Goal: Task Accomplishment & Management: Use online tool/utility

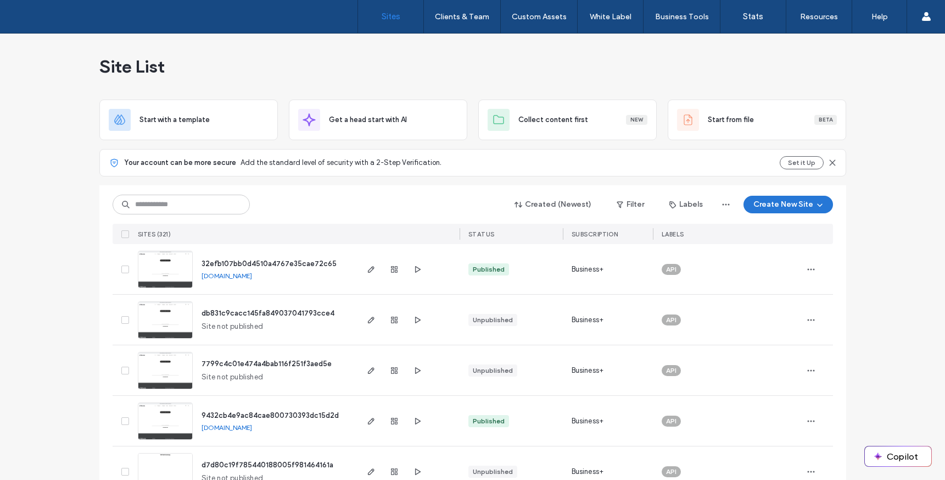
click at [757, 204] on button "Create New Site" at bounding box center [789, 205] width 90 height 18
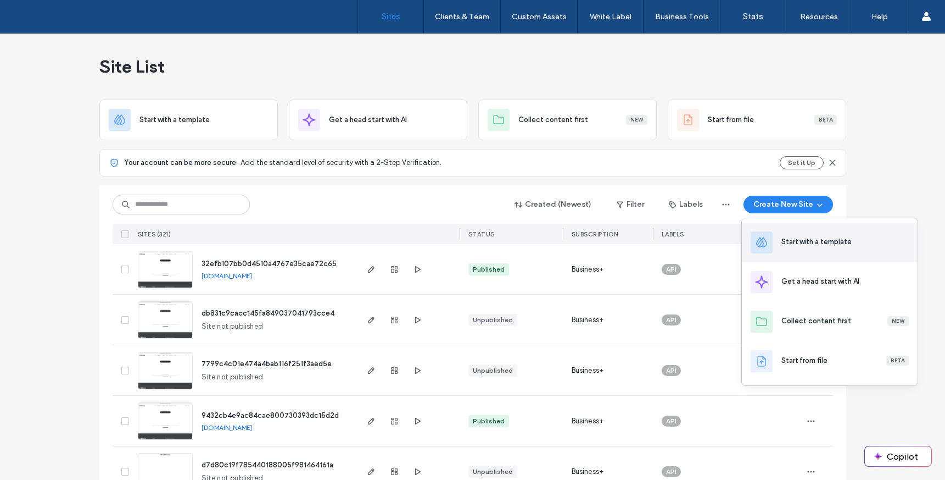
click at [773, 236] on div "Start with a template" at bounding box center [830, 242] width 176 height 40
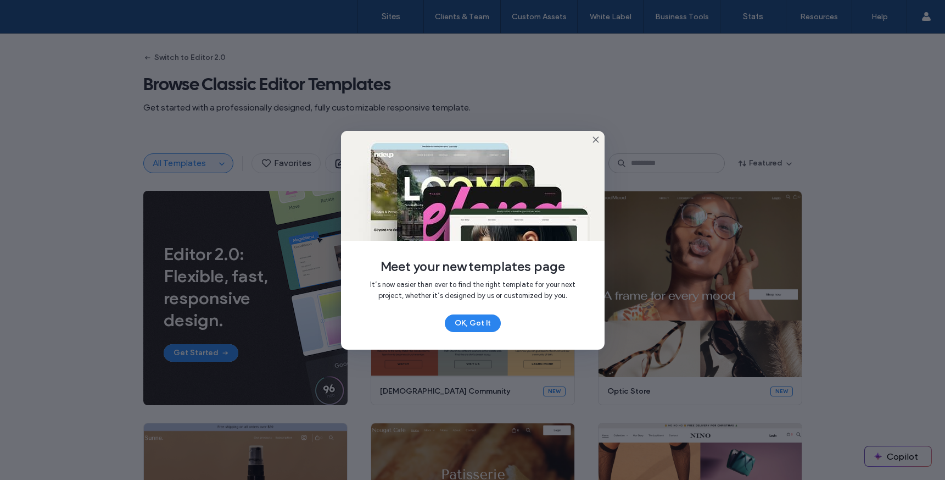
click at [599, 136] on icon at bounding box center [596, 139] width 9 height 9
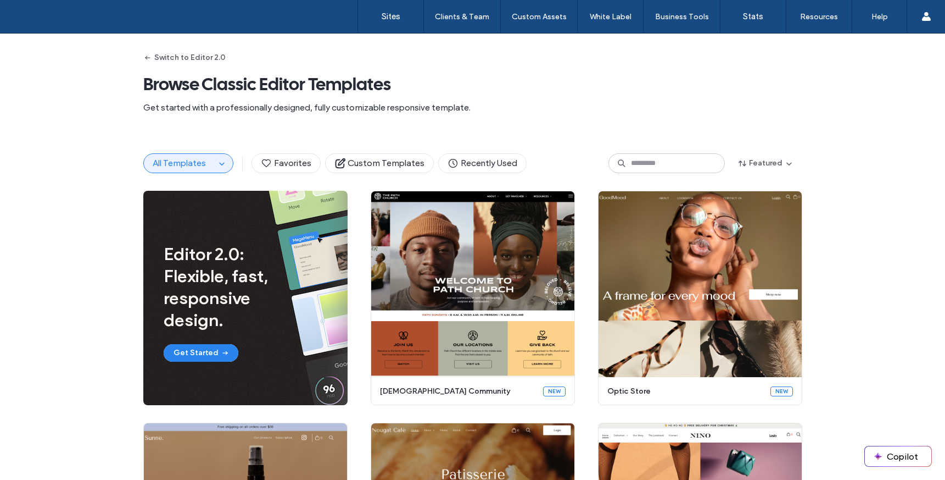
click at [207, 157] on button "All Templates" at bounding box center [179, 163] width 71 height 19
click at [215, 165] on span "button" at bounding box center [221, 163] width 13 height 13
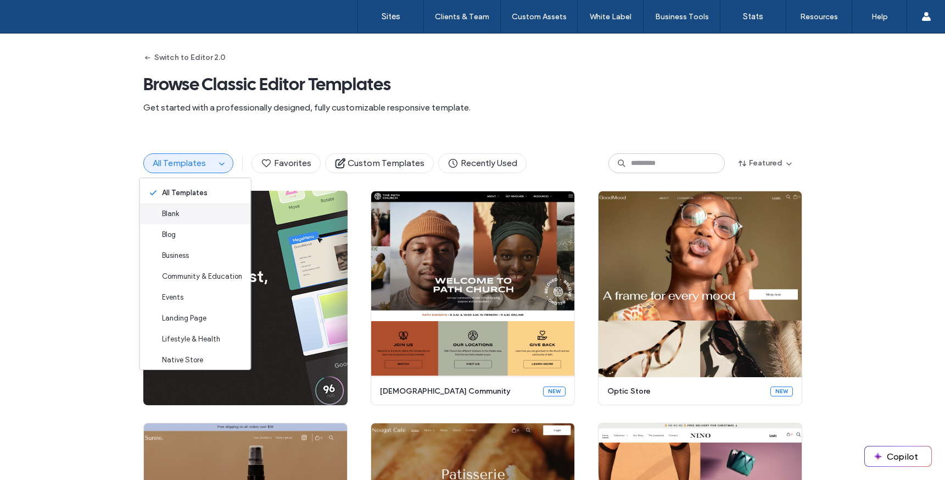
click at [202, 216] on div "Blank" at bounding box center [195, 213] width 111 height 21
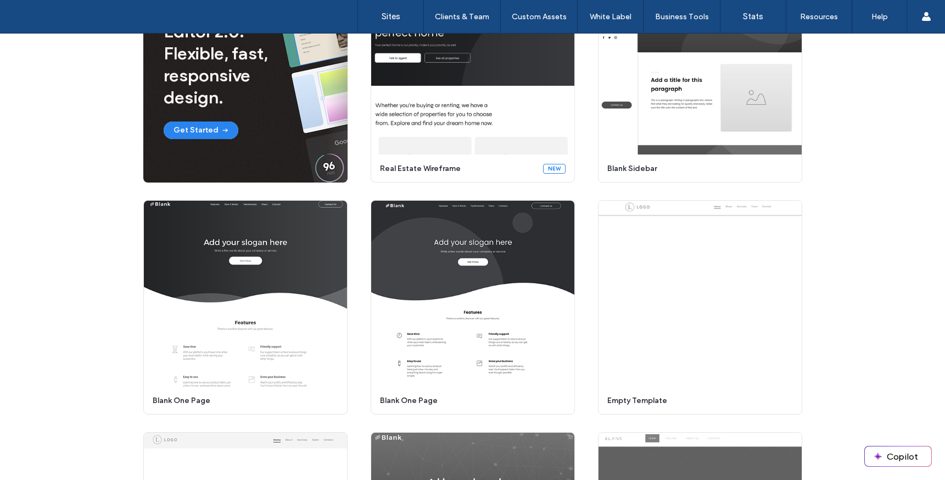
scroll to position [171, 0]
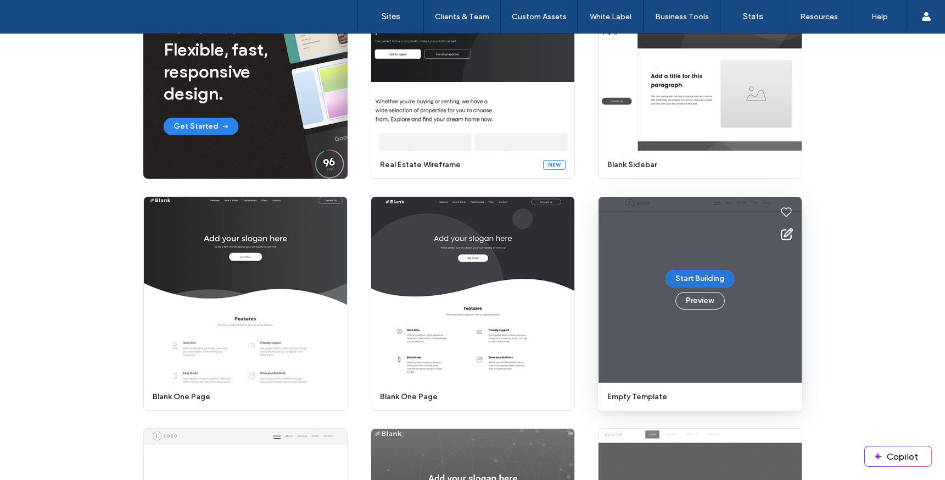
click at [687, 280] on button "Start Building" at bounding box center [700, 279] width 69 height 18
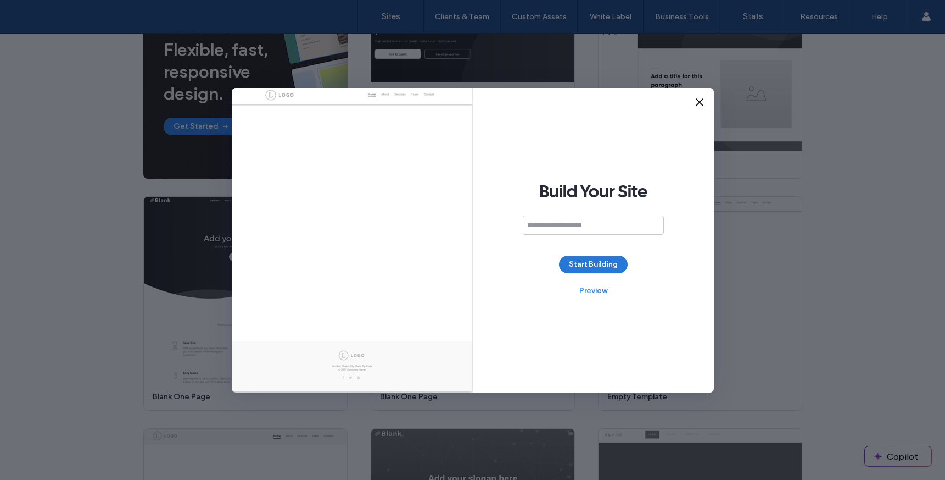
click at [609, 262] on button "Start Building" at bounding box center [593, 264] width 69 height 18
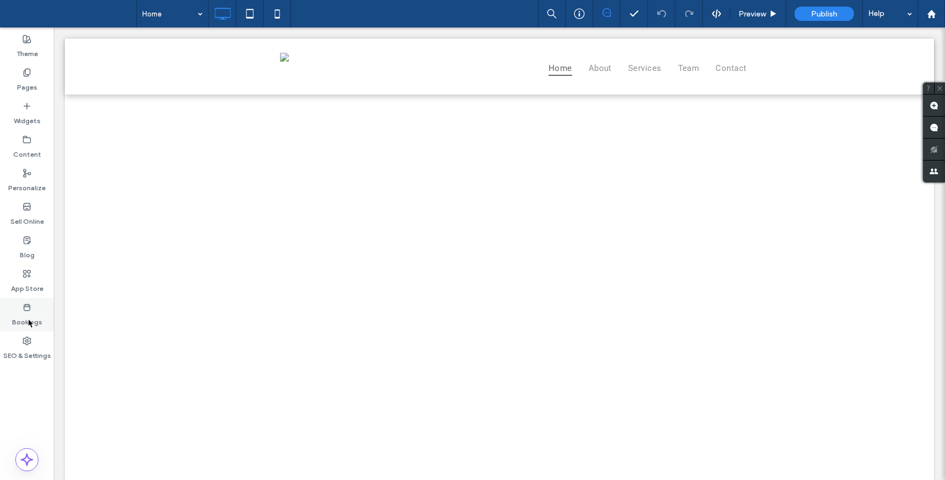
click at [28, 319] on label "Bookings" at bounding box center [27, 318] width 30 height 15
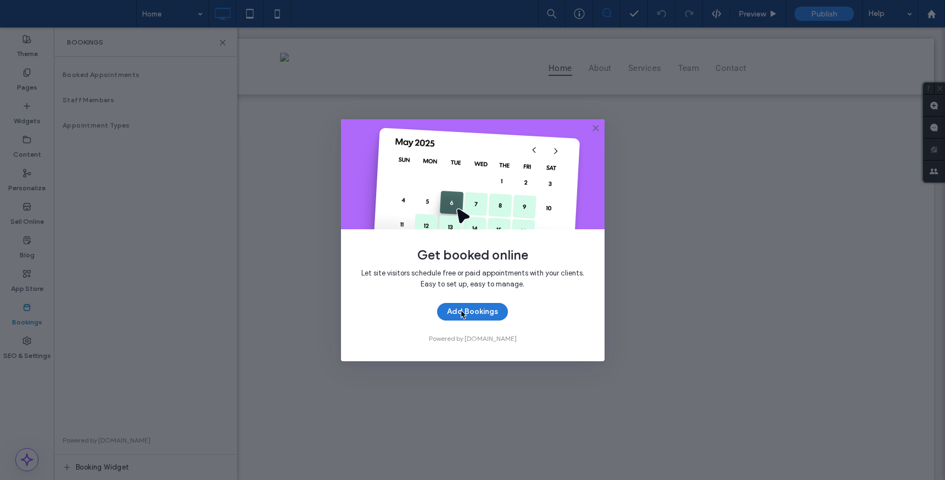
click at [460, 309] on button "Add Bookings" at bounding box center [472, 312] width 71 height 18
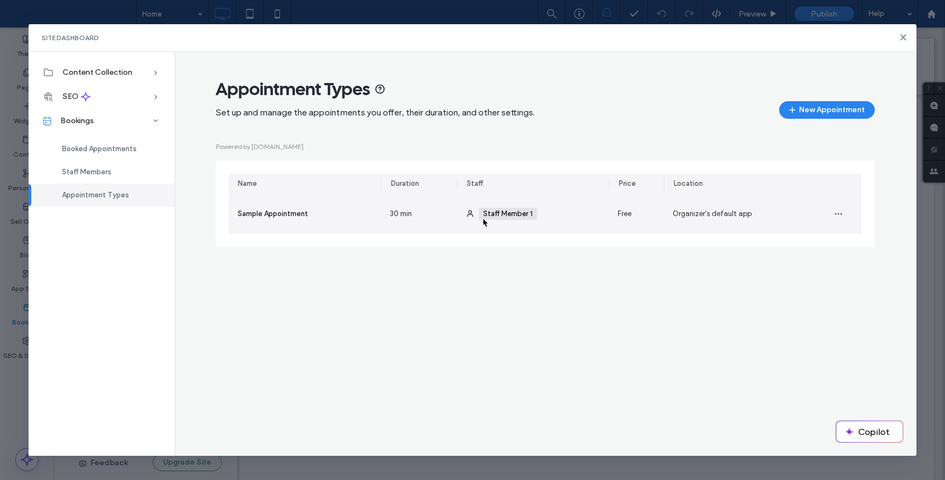
click at [482, 217] on span "Staff Member 1" at bounding box center [508, 214] width 58 height 12
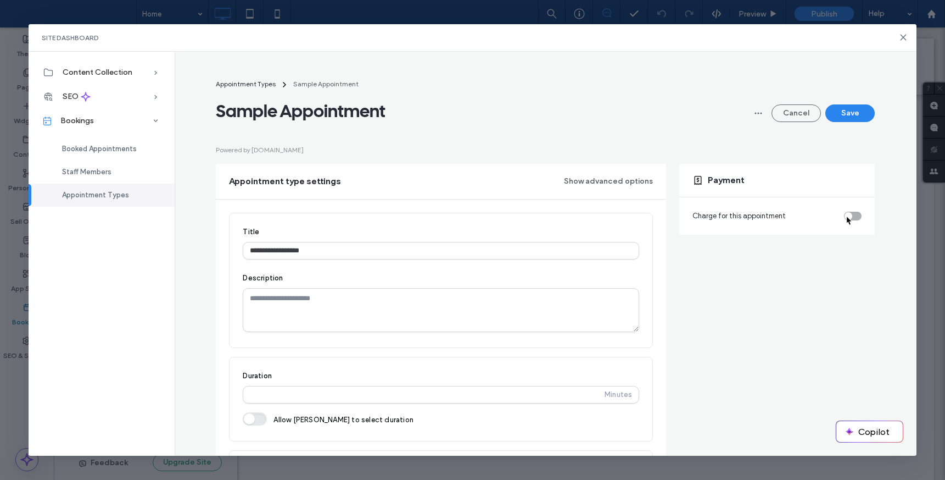
click at [846, 215] on div "toggle" at bounding box center [849, 216] width 8 height 8
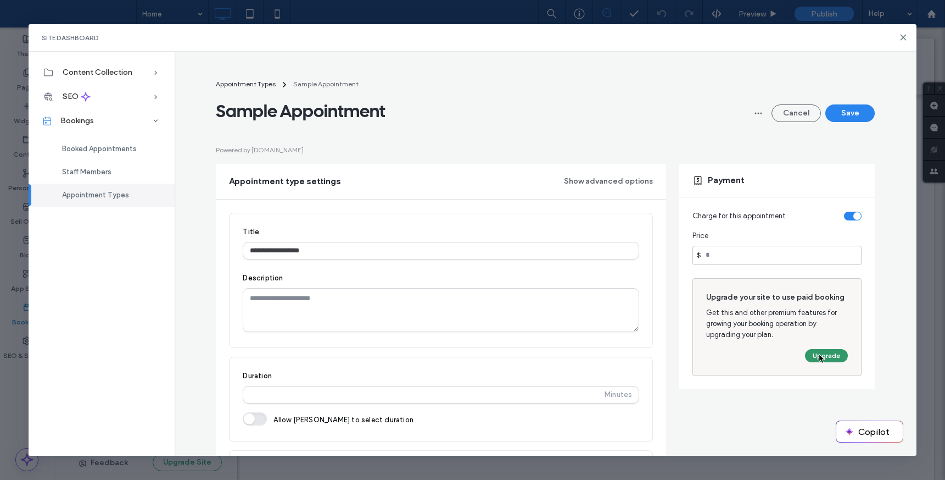
click at [819, 353] on button "Upgrade" at bounding box center [826, 355] width 43 height 13
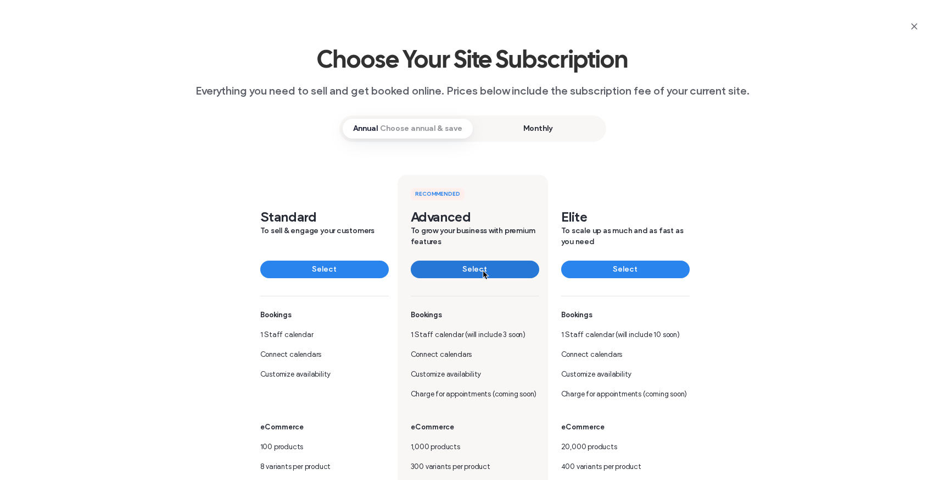
click at [482, 269] on button "Select" at bounding box center [475, 269] width 129 height 18
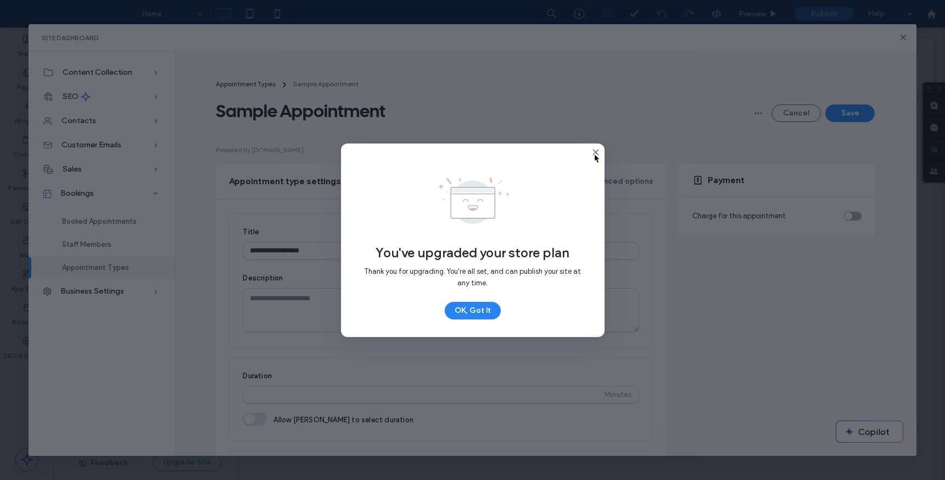
click at [594, 153] on use at bounding box center [595, 151] width 5 height 5
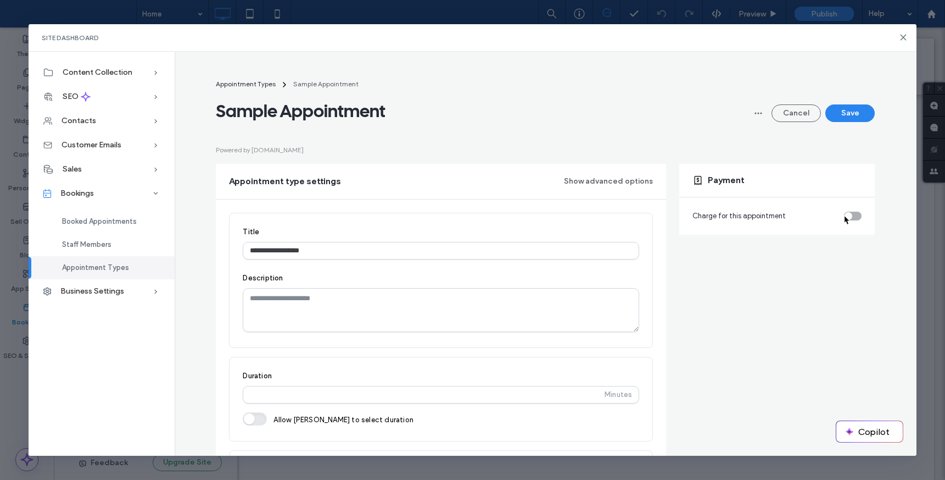
click at [845, 214] on div "toggle" at bounding box center [849, 216] width 8 height 8
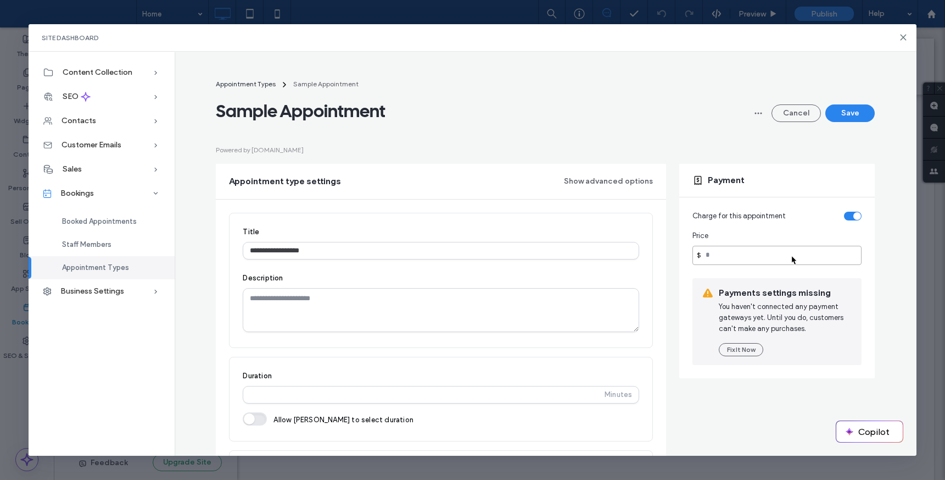
click at [791, 255] on input "number" at bounding box center [777, 255] width 169 height 19
type input "***"
click at [133, 294] on div "Business Settings" at bounding box center [102, 291] width 146 height 24
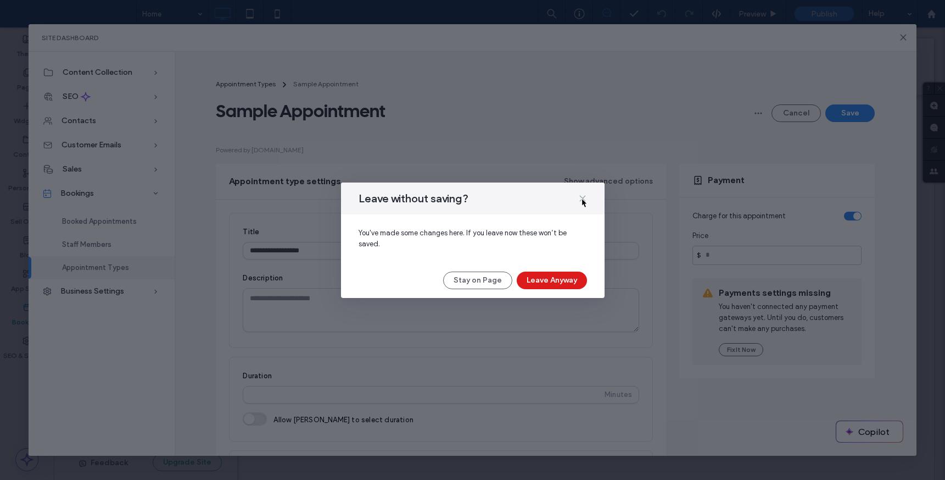
click at [583, 195] on icon at bounding box center [582, 198] width 9 height 9
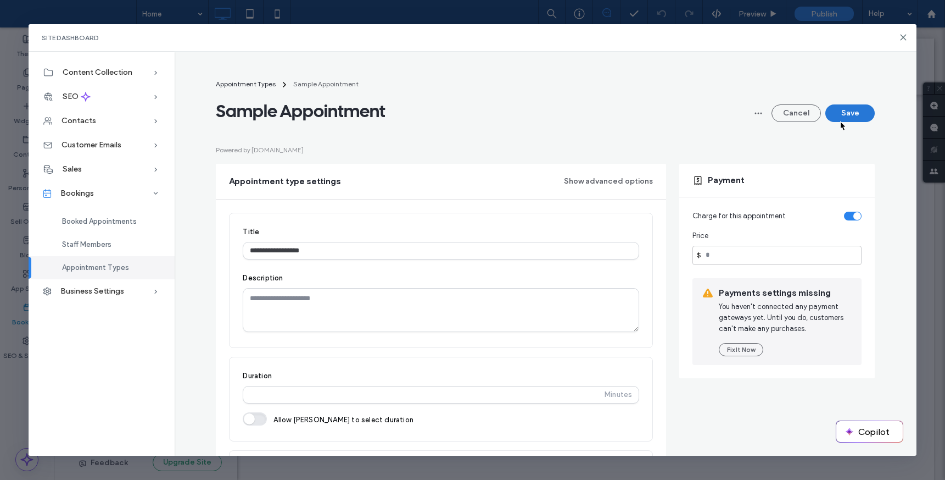
click at [840, 120] on button "Save" at bounding box center [850, 113] width 49 height 18
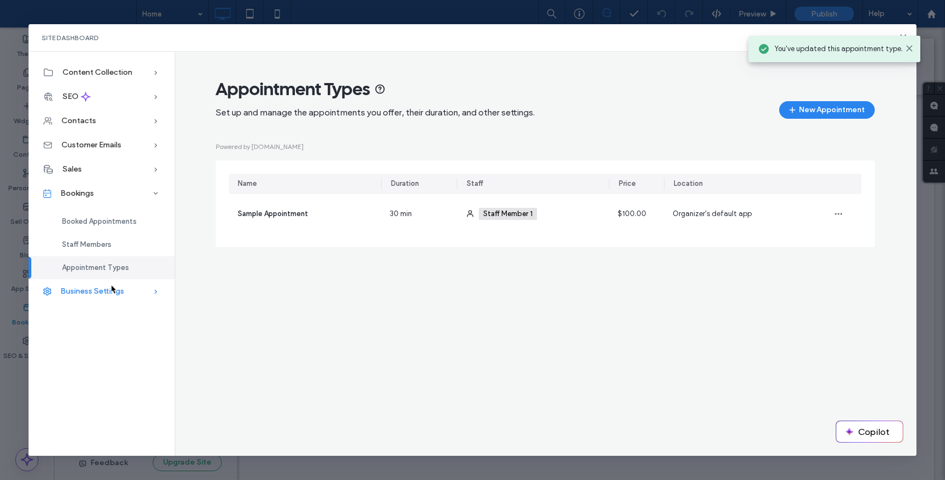
click at [110, 283] on div "Business Settings" at bounding box center [102, 291] width 146 height 24
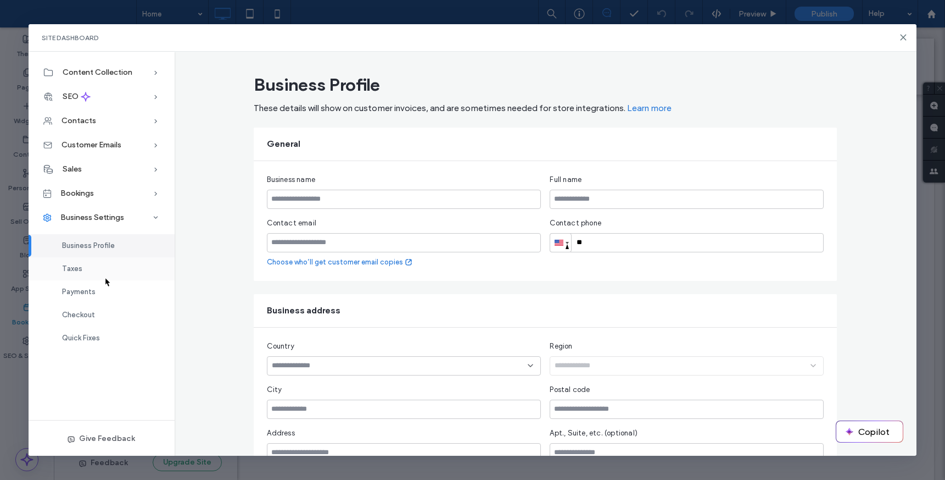
click at [104, 275] on div "Taxes" at bounding box center [102, 268] width 146 height 23
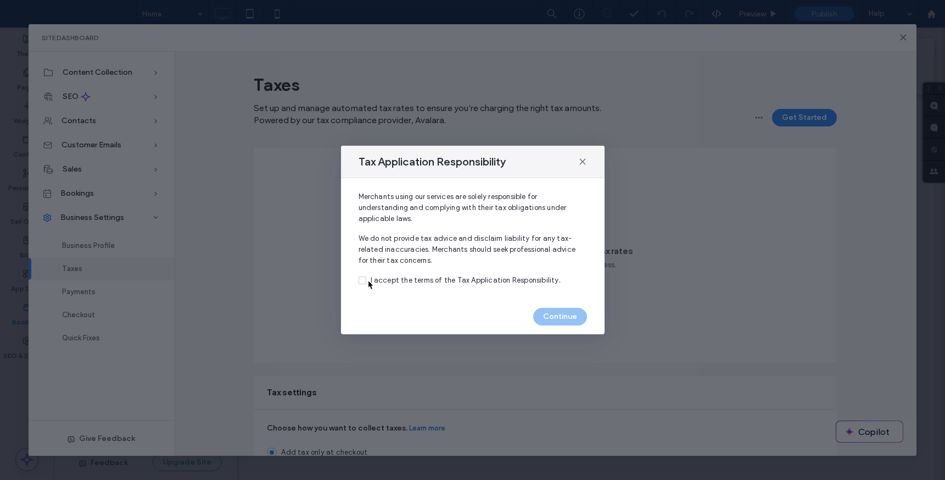
click at [368, 279] on label "I accept the terms of the Tax Application Responsibility." at bounding box center [473, 280] width 229 height 11
click at [544, 314] on button "Continue" at bounding box center [560, 317] width 54 height 18
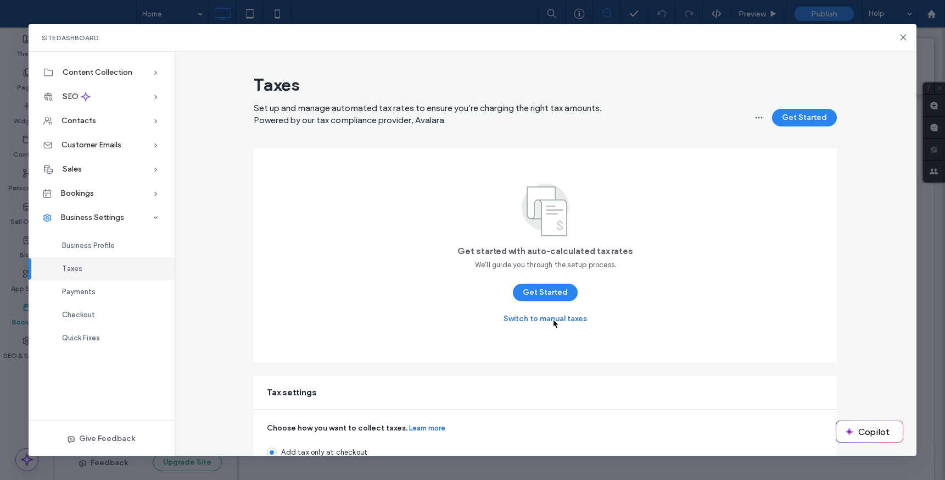
click at [552, 319] on button "Switch to manual taxes" at bounding box center [546, 319] width 84 height 18
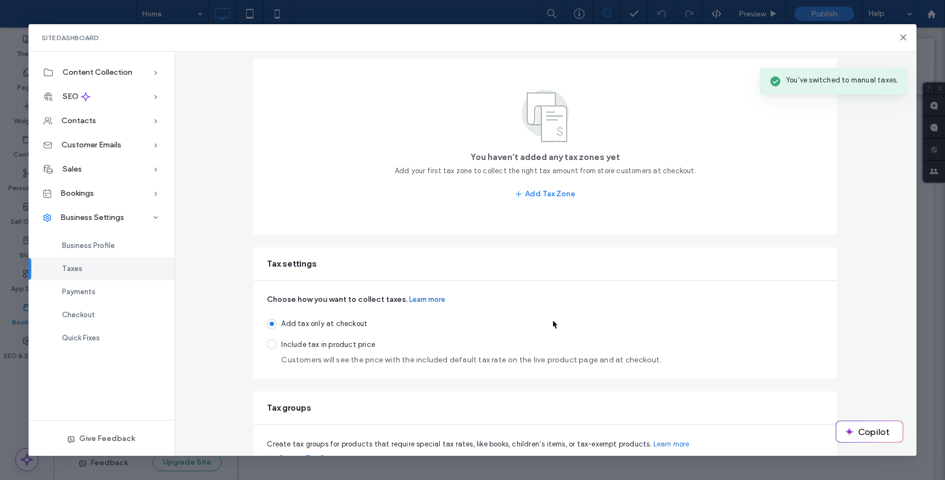
scroll to position [103, 0]
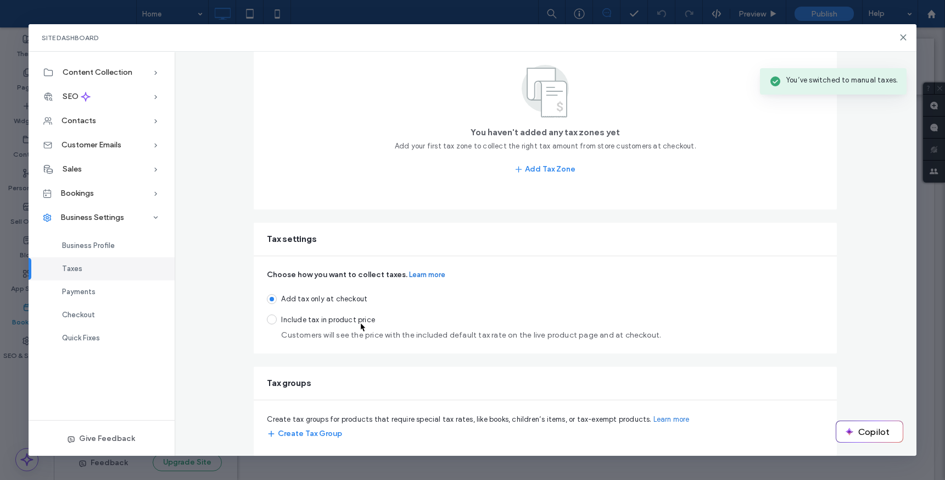
click at [360, 321] on span "Include tax in product price" at bounding box center [471, 319] width 380 height 11
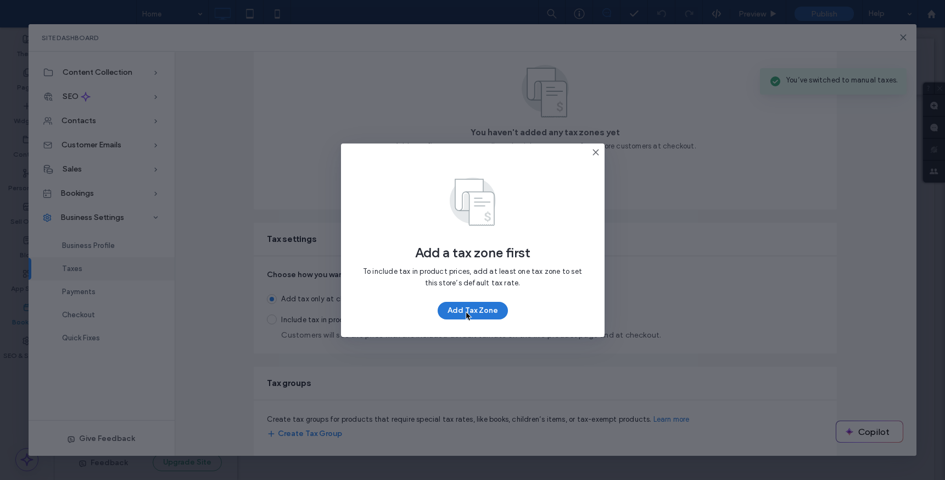
click at [465, 310] on button "Add Tax Zone" at bounding box center [473, 311] width 70 height 18
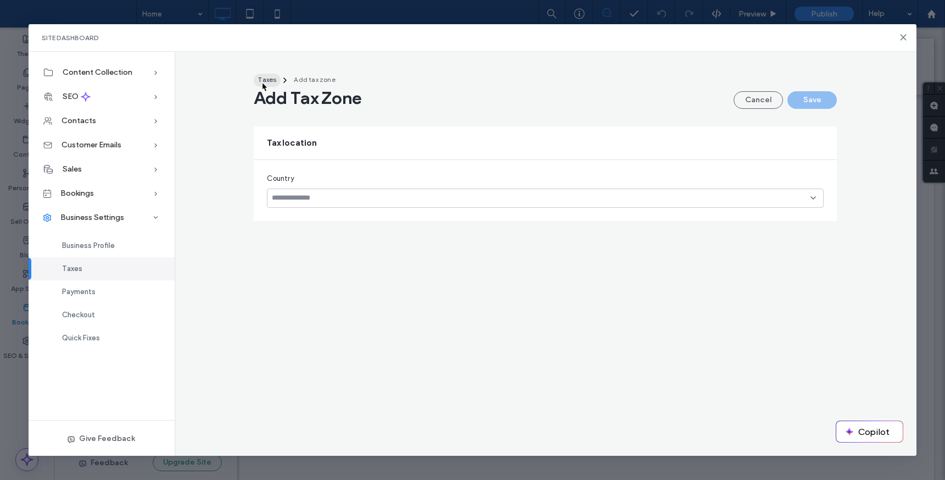
click at [261, 81] on span "Taxes" at bounding box center [267, 79] width 18 height 8
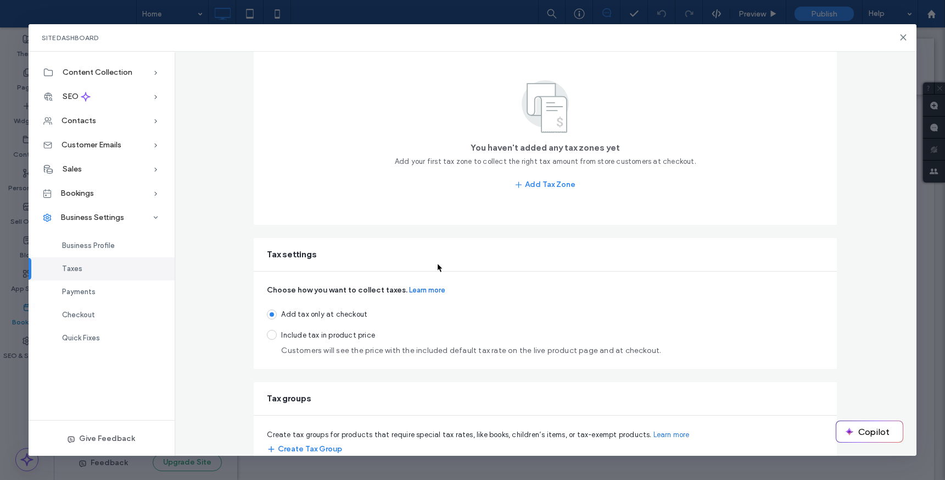
scroll to position [103, 0]
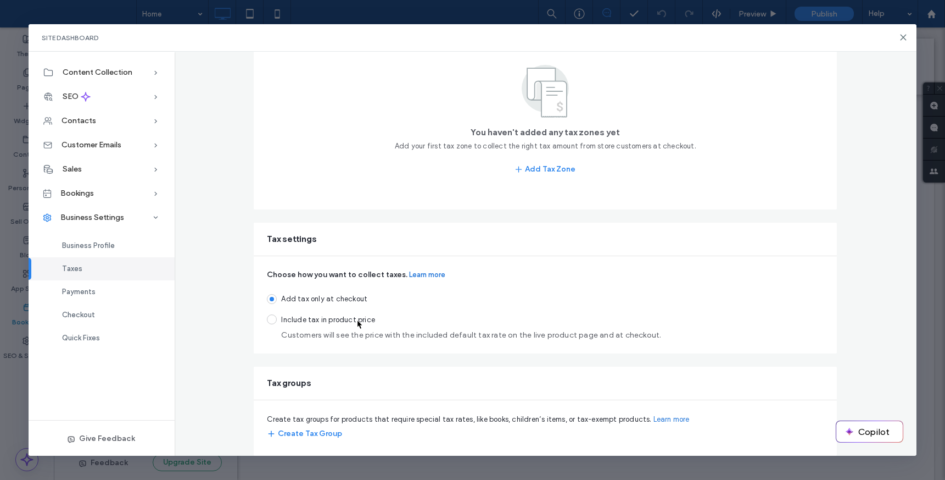
click at [356, 320] on span "Include tax in product price" at bounding box center [471, 319] width 380 height 11
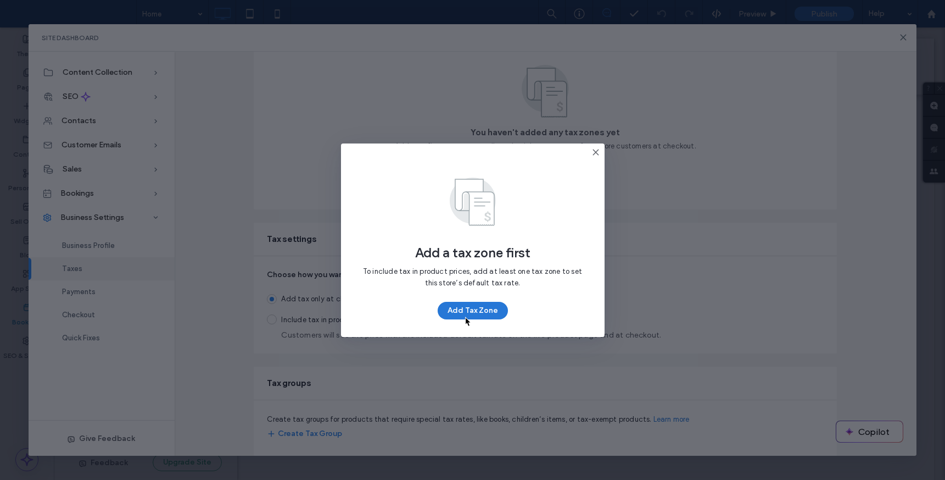
click at [465, 316] on button "Add Tax Zone" at bounding box center [473, 311] width 70 height 18
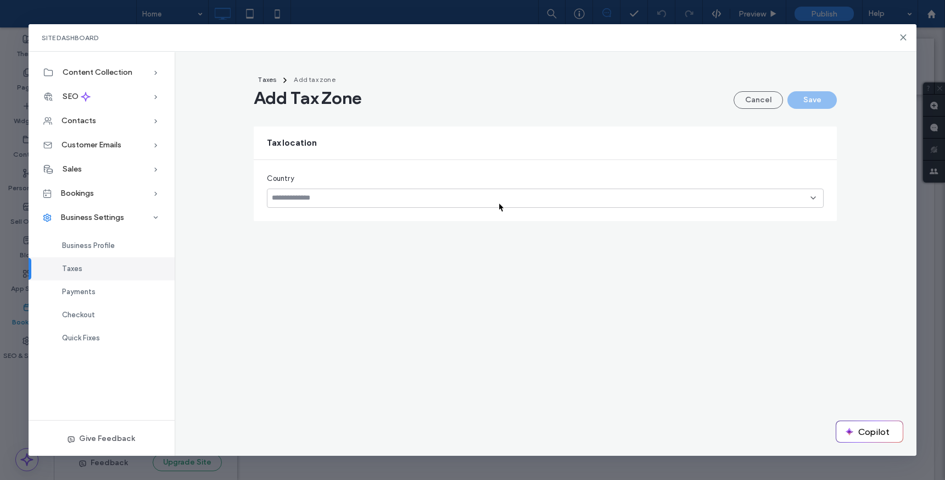
click at [498, 202] on input at bounding box center [541, 197] width 539 height 9
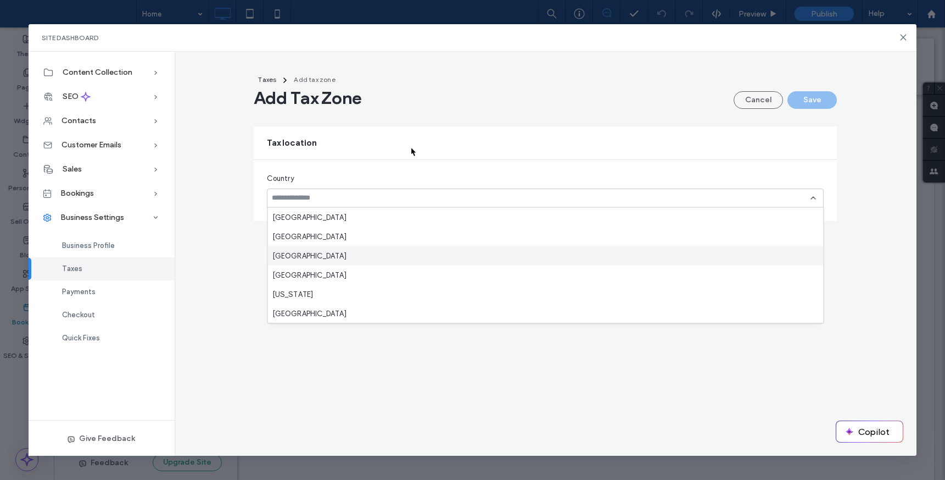
click at [410, 146] on div "Tax location" at bounding box center [545, 142] width 583 height 33
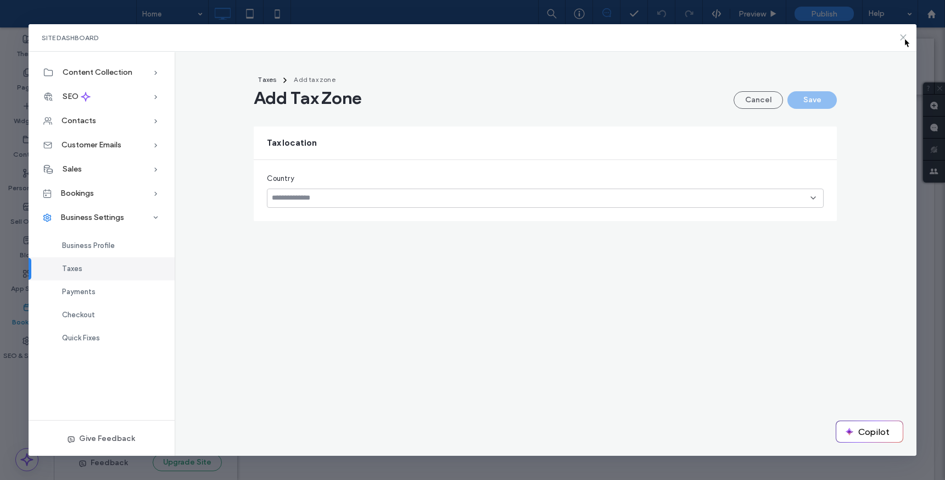
click at [904, 37] on icon at bounding box center [903, 37] width 9 height 9
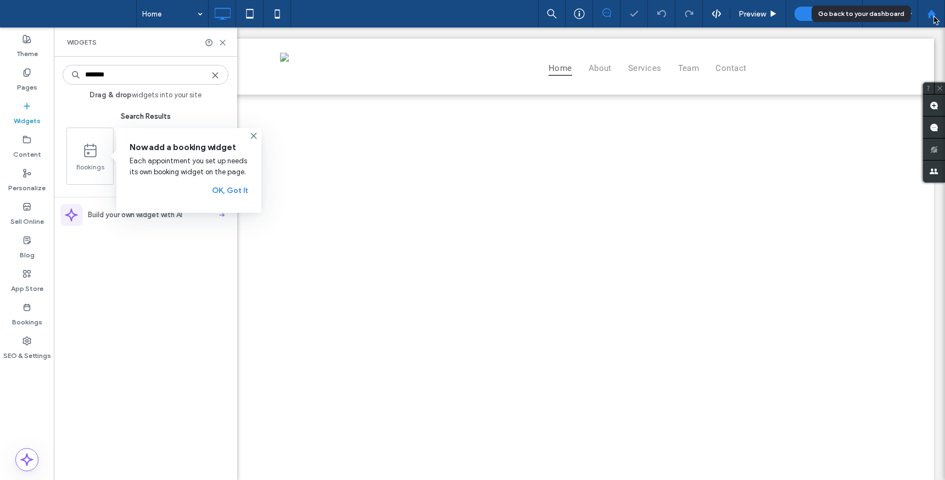
click at [933, 15] on use at bounding box center [931, 13] width 8 height 8
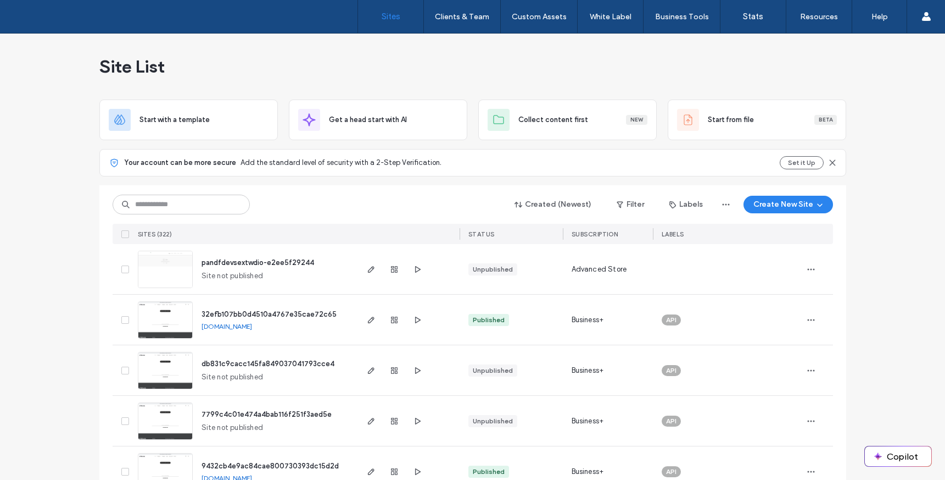
click at [294, 260] on span "pandfdevsextwdio-e2ee5f29244" at bounding box center [258, 262] width 113 height 8
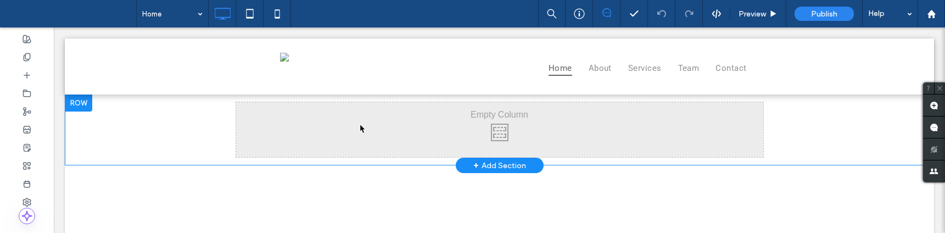
click at [361, 124] on div "Click To Paste" at bounding box center [499, 129] width 527 height 55
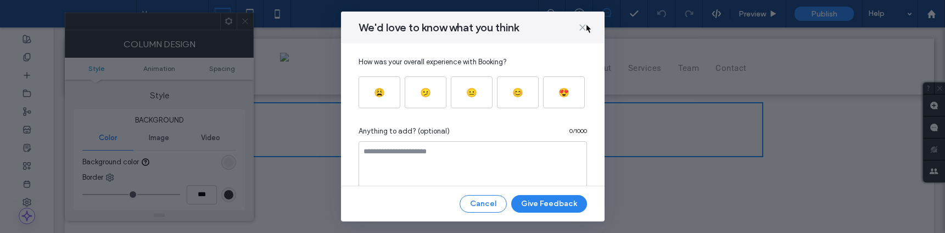
click at [586, 23] on icon at bounding box center [582, 27] width 9 height 9
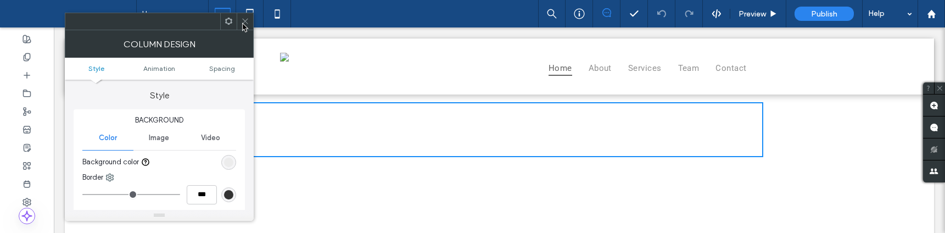
click at [242, 22] on icon at bounding box center [245, 21] width 8 height 8
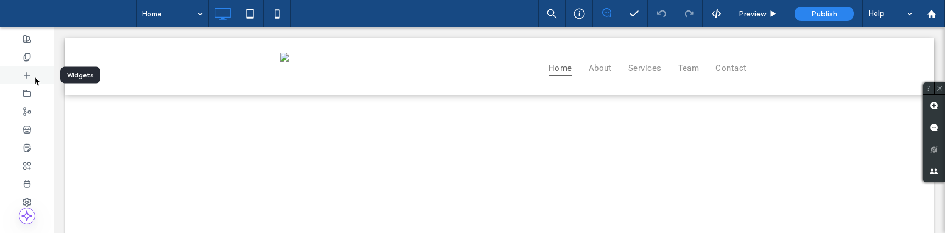
click at [34, 76] on div at bounding box center [27, 75] width 54 height 18
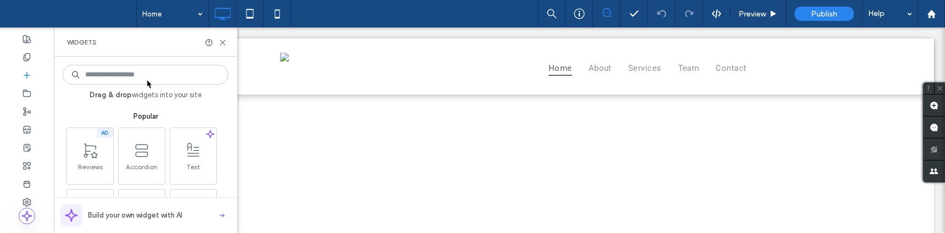
click at [146, 79] on input at bounding box center [146, 75] width 166 height 20
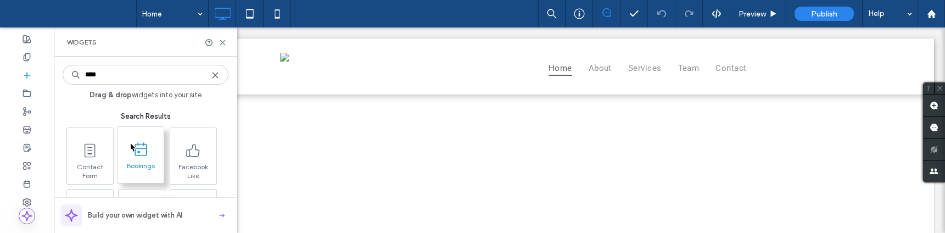
type input "****"
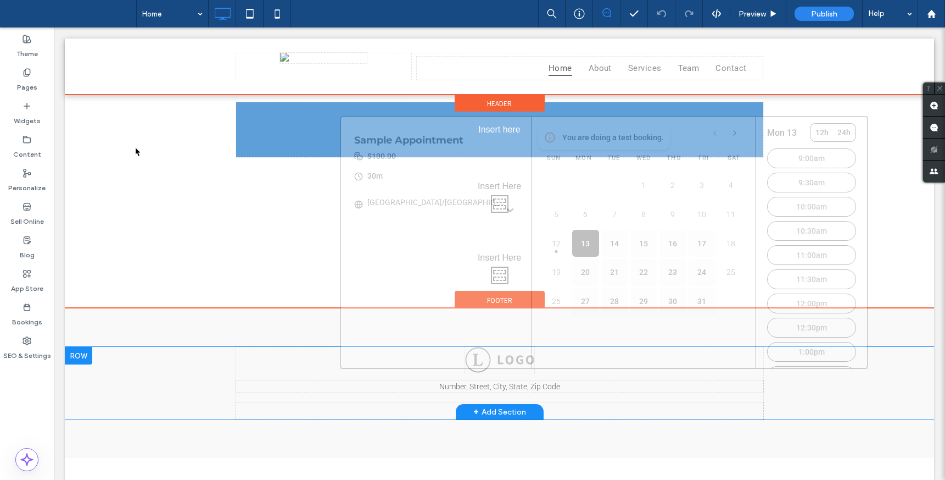
drag, startPoint x: 363, startPoint y: 343, endPoint x: 402, endPoint y: 136, distance: 210.7
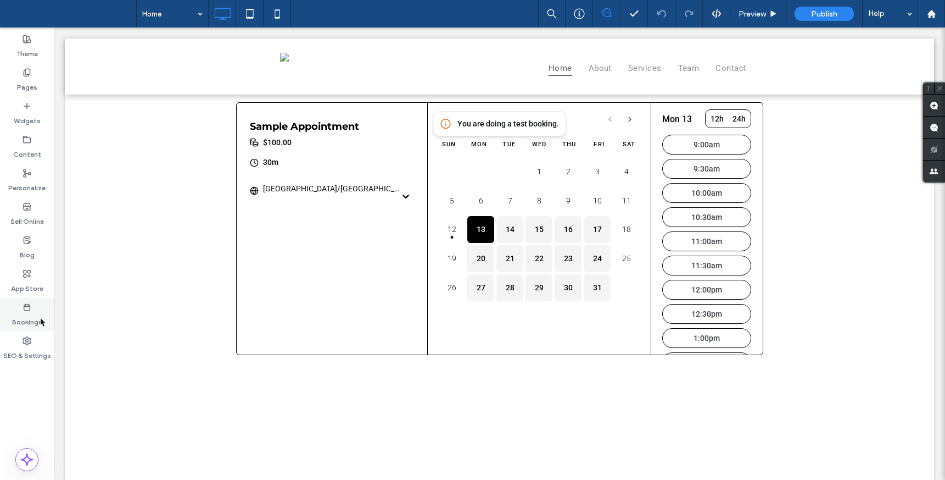
click at [40, 232] on label "Bookings" at bounding box center [27, 318] width 30 height 15
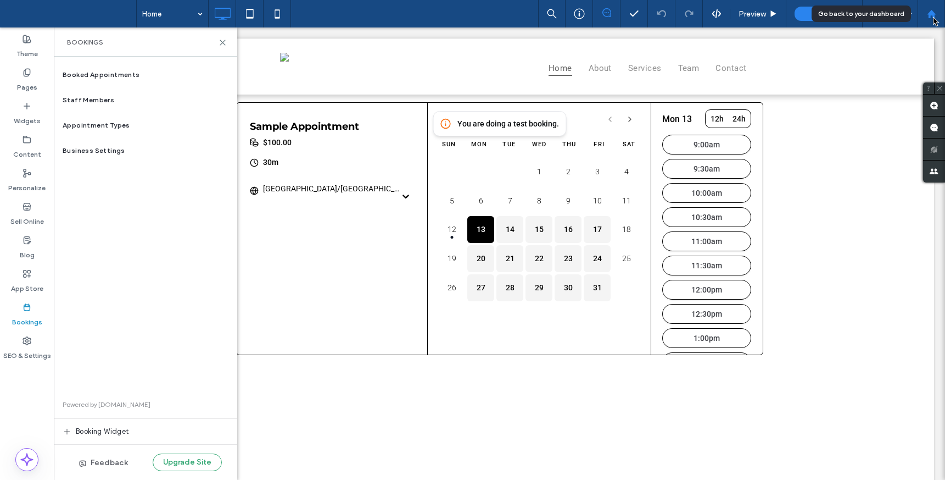
click at [933, 16] on use at bounding box center [931, 13] width 8 height 8
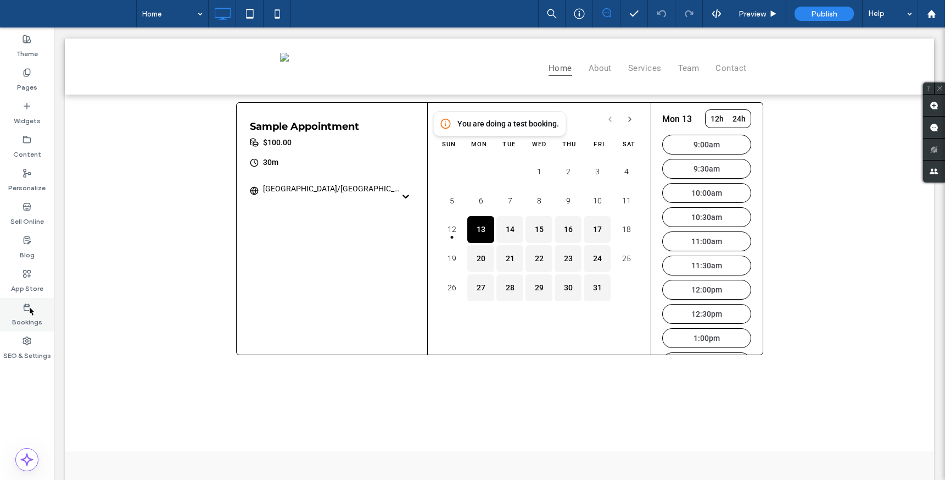
click at [29, 305] on icon at bounding box center [27, 307] width 9 height 9
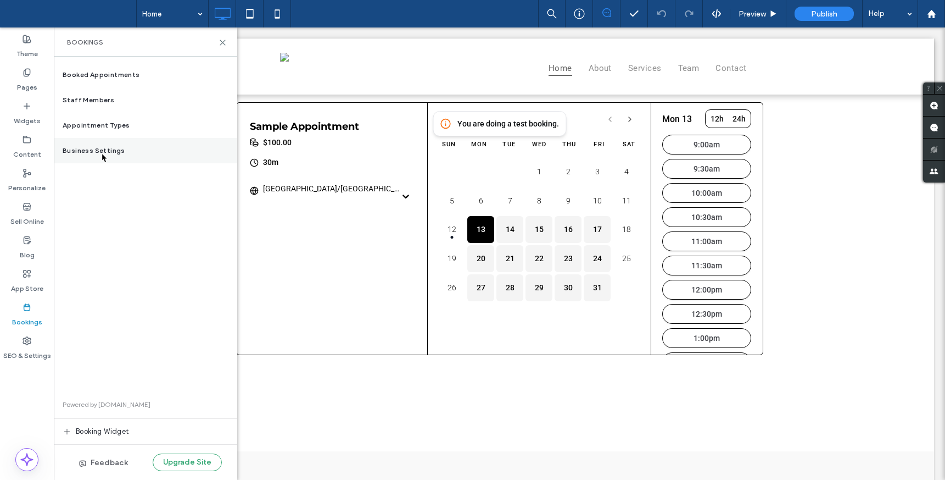
click at [101, 152] on span "Business Settings" at bounding box center [94, 151] width 63 height 10
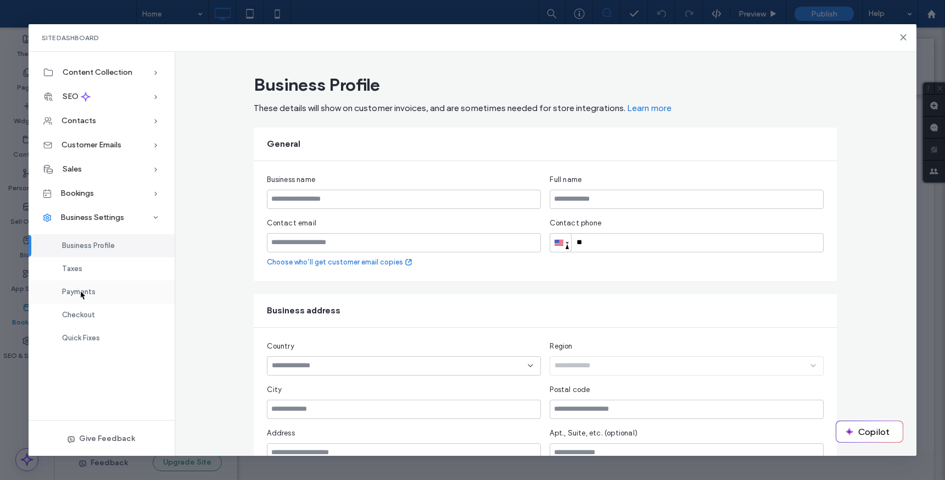
click at [80, 290] on span "Payments" at bounding box center [79, 291] width 34 height 8
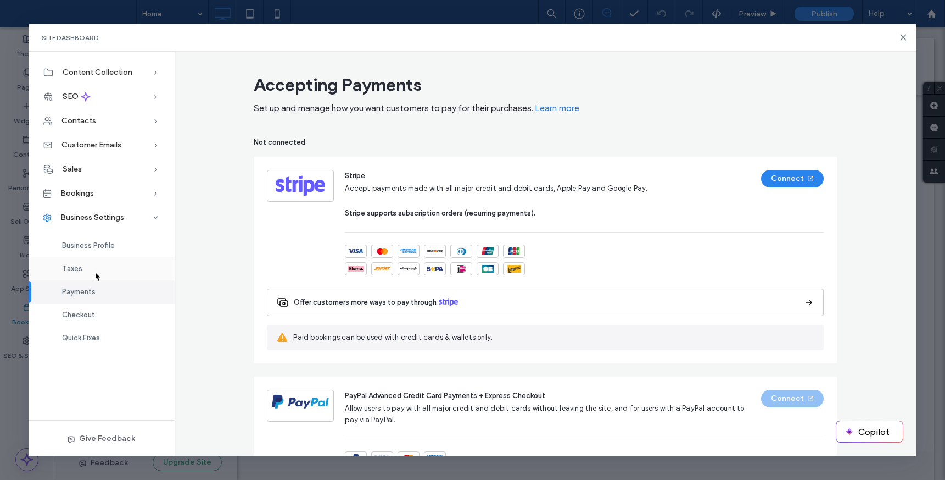
click at [94, 271] on div "Taxes" at bounding box center [102, 268] width 146 height 23
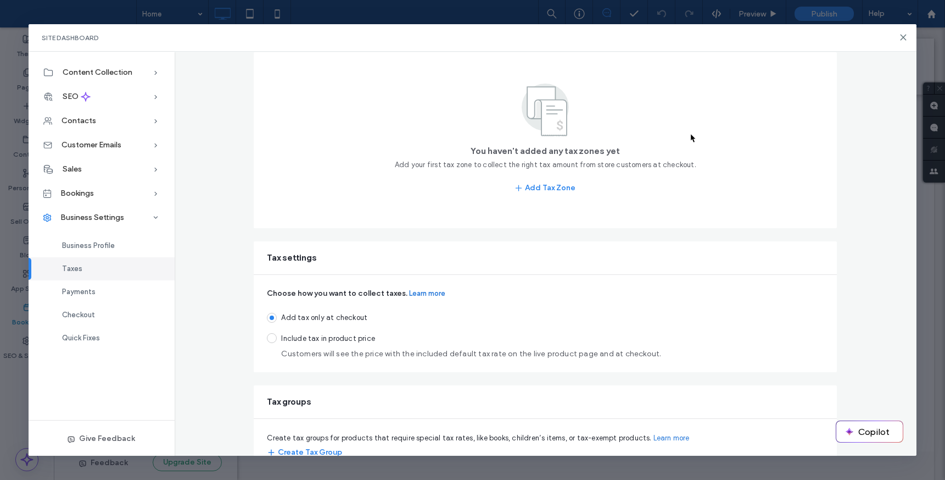
scroll to position [103, 0]
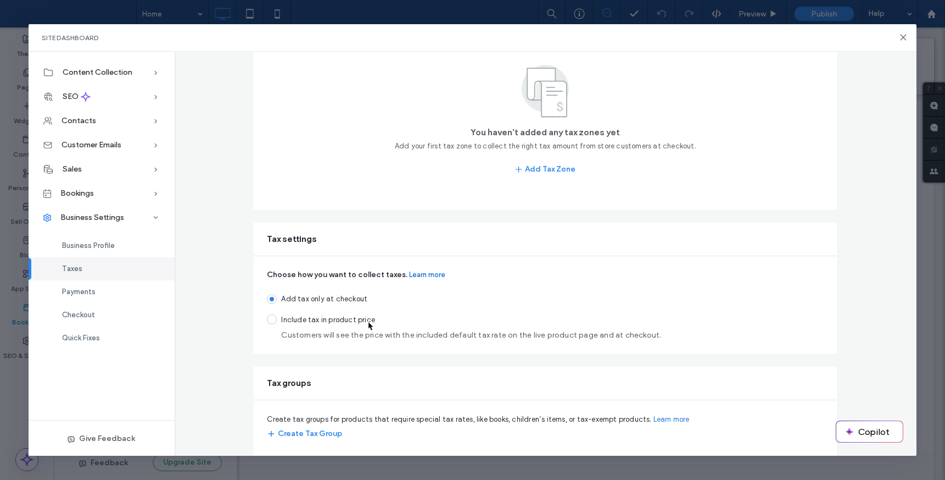
click at [367, 320] on span "Include tax in product price" at bounding box center [471, 319] width 380 height 11
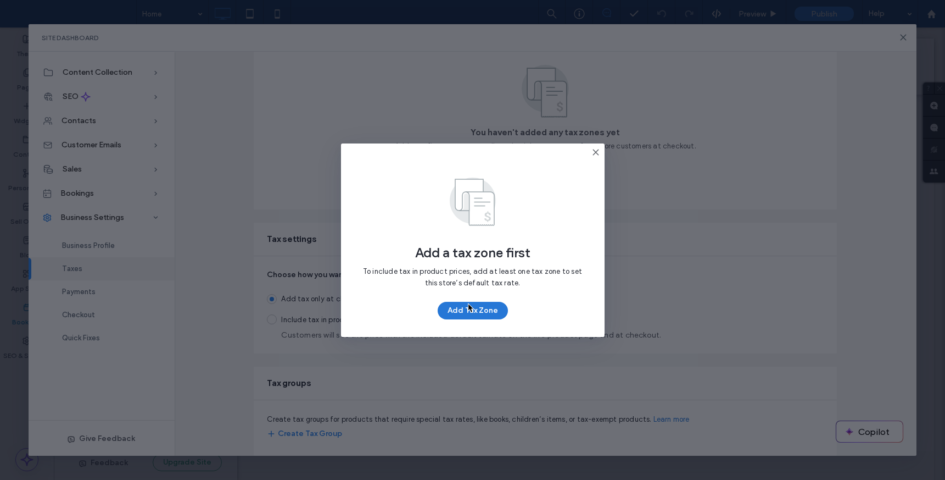
click at [470, 309] on button "Add Tax Zone" at bounding box center [473, 311] width 70 height 18
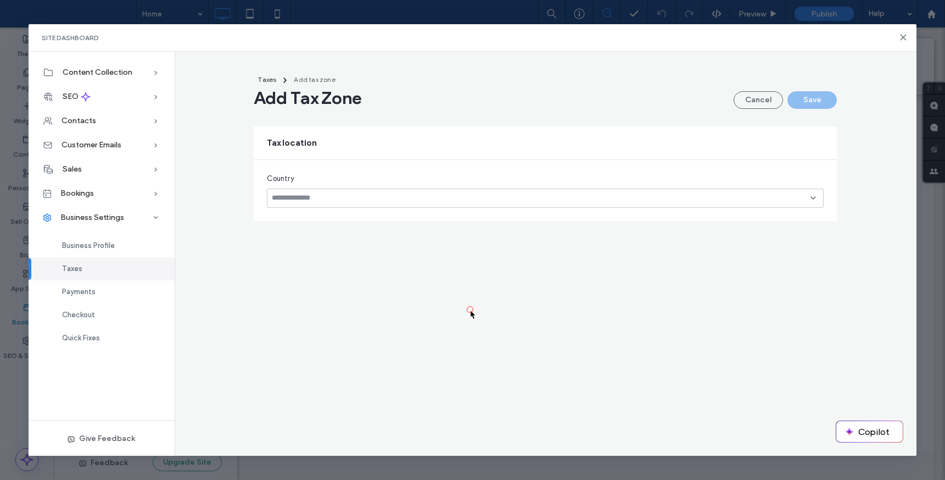
scroll to position [0, 0]
click at [455, 201] on input at bounding box center [541, 197] width 539 height 9
type input "****"
click at [437, 215] on div "Canada" at bounding box center [546, 217] width 556 height 19
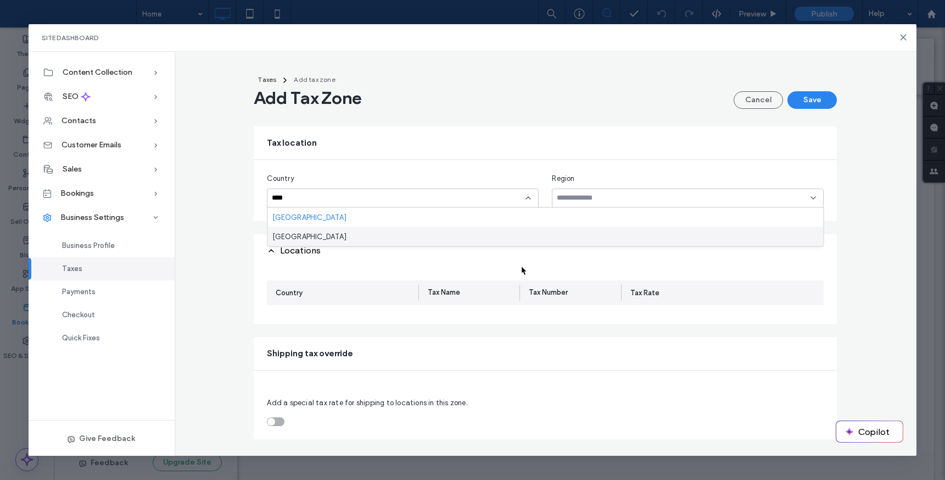
click at [521, 265] on div "Locations" at bounding box center [545, 250] width 583 height 33
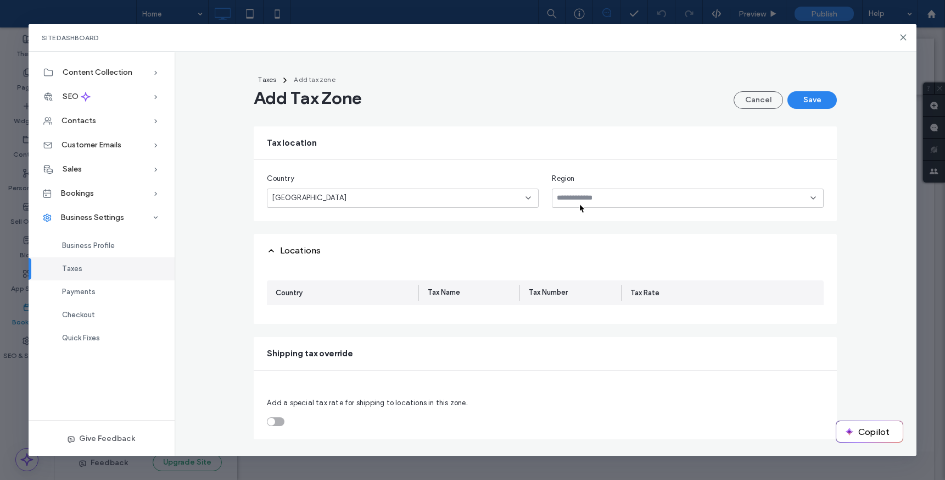
click at [579, 203] on div at bounding box center [688, 197] width 272 height 19
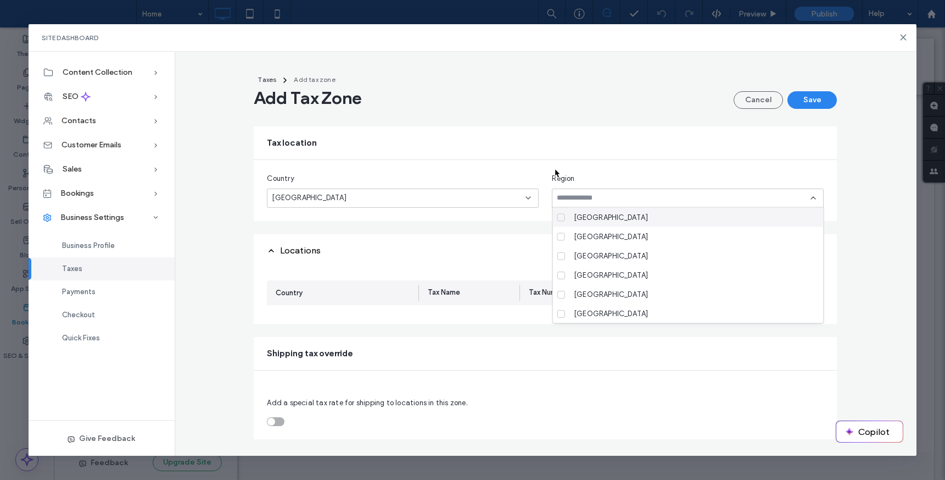
click at [554, 168] on div "Country Canada Region" at bounding box center [545, 190] width 583 height 61
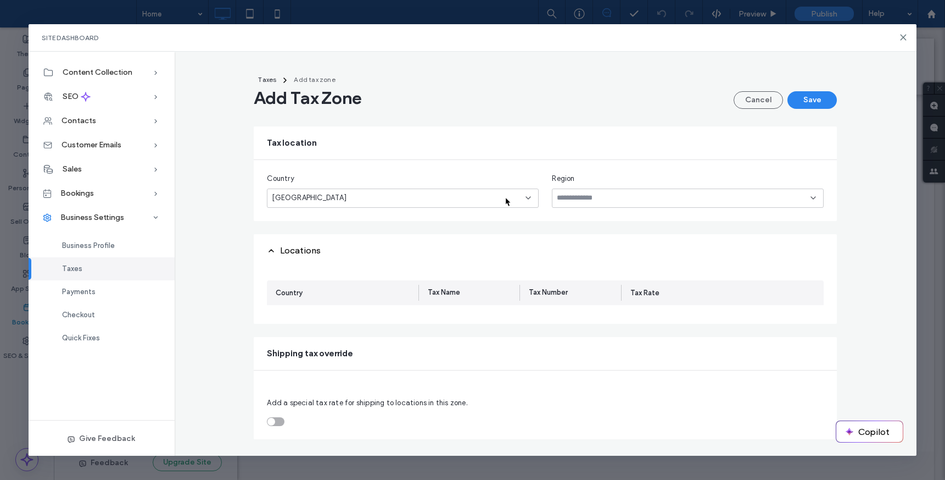
click at [505, 196] on div "Canada" at bounding box center [396, 197] width 249 height 11
type input "****"
click at [450, 215] on div "Israel" at bounding box center [403, 217] width 271 height 19
click at [503, 264] on div "Locations" at bounding box center [545, 250] width 583 height 33
click at [84, 290] on span "Payments" at bounding box center [79, 291] width 34 height 8
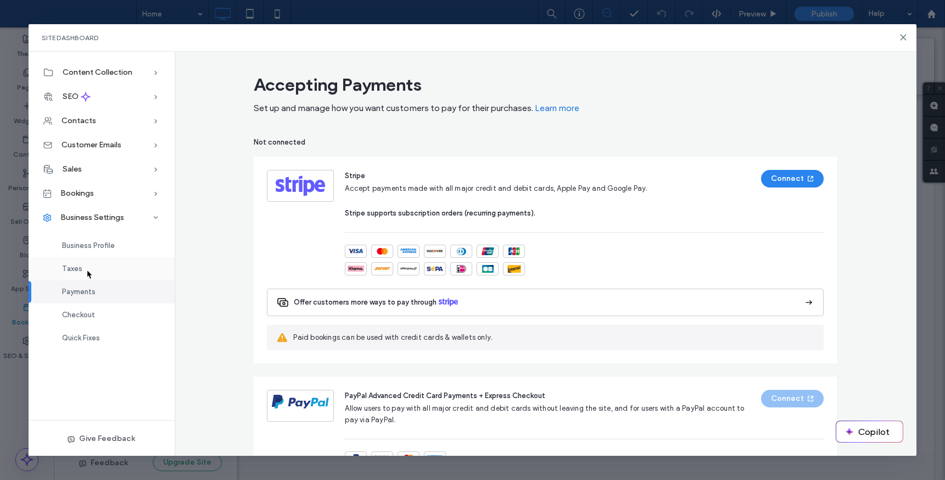
click at [86, 269] on div "Taxes" at bounding box center [102, 268] width 146 height 23
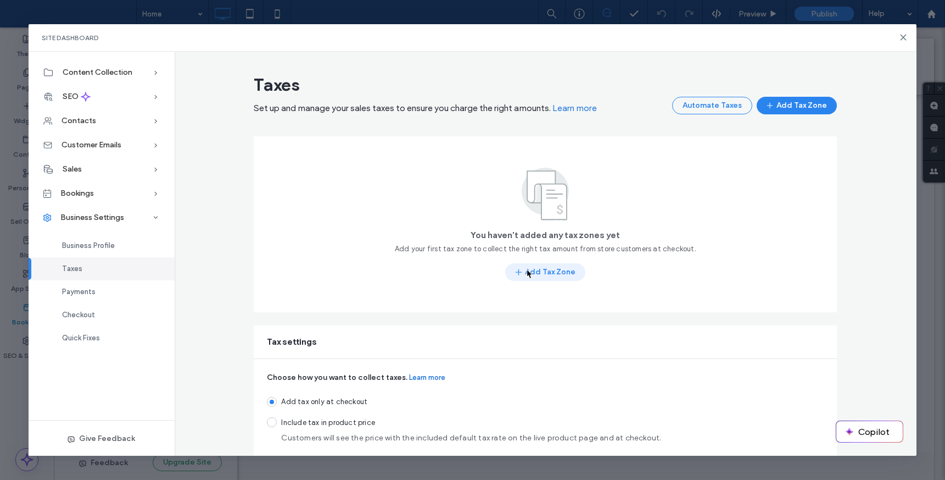
click at [526, 268] on button "Add Tax Zone" at bounding box center [545, 272] width 80 height 18
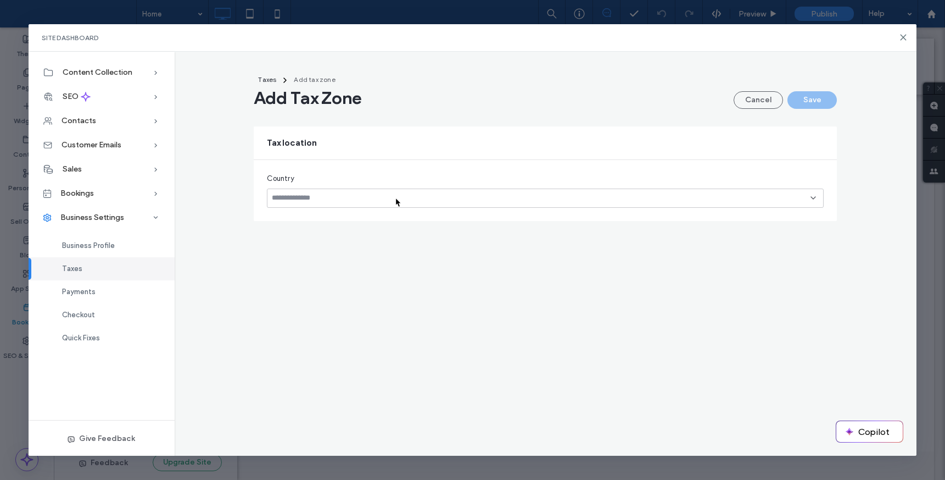
click at [395, 197] on input at bounding box center [541, 197] width 539 height 9
type input "****"
click at [382, 213] on div "Israel" at bounding box center [546, 217] width 556 height 19
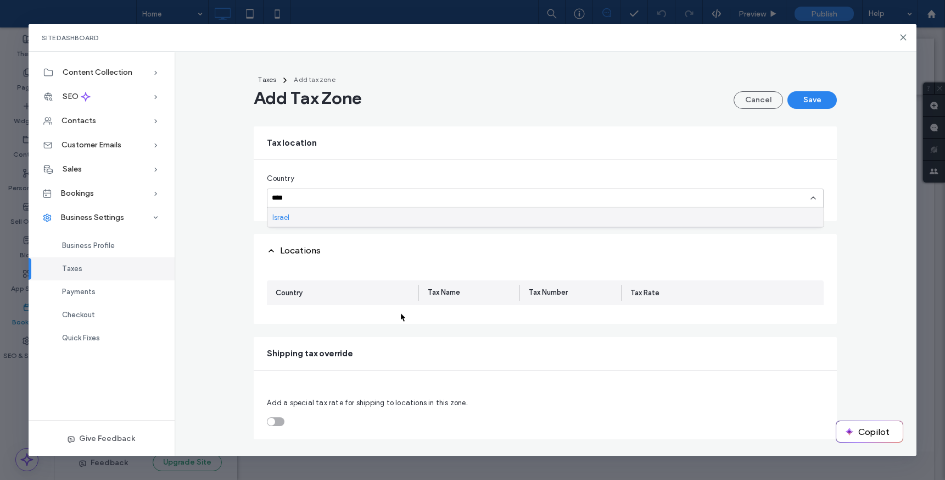
click at [400, 311] on div "Country Tax Name Tax Number Tax Rate" at bounding box center [545, 295] width 583 height 57
click at [287, 201] on span "Israel" at bounding box center [281, 197] width 18 height 11
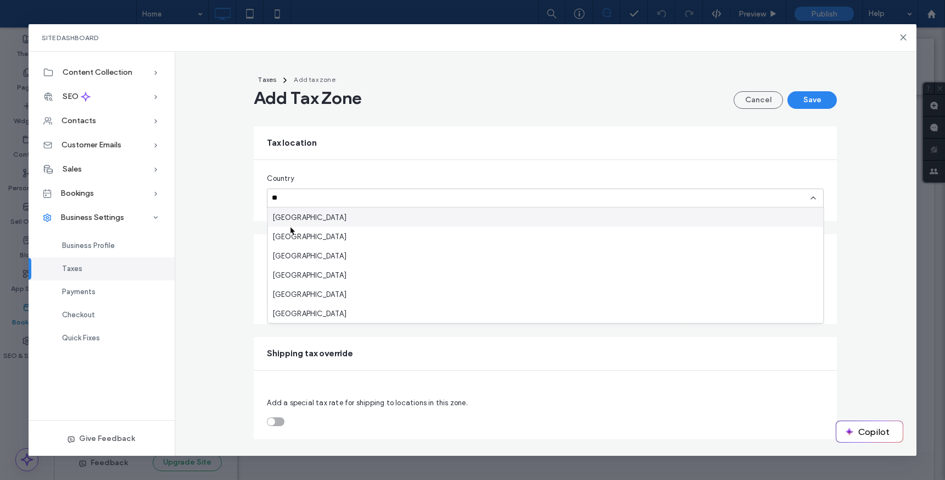
type input "**"
click at [294, 216] on span "Australia" at bounding box center [309, 217] width 74 height 11
click at [576, 164] on div "Country ** Region" at bounding box center [545, 190] width 583 height 61
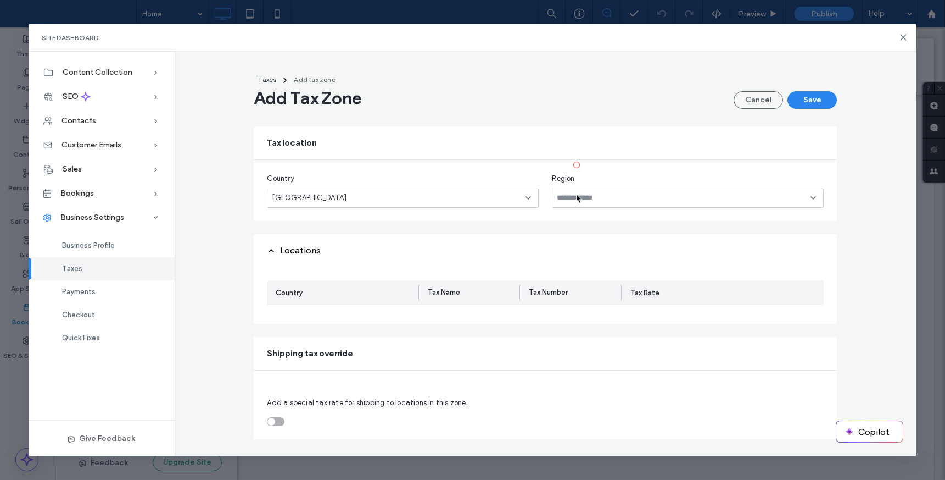
click at [576, 193] on input at bounding box center [684, 197] width 254 height 9
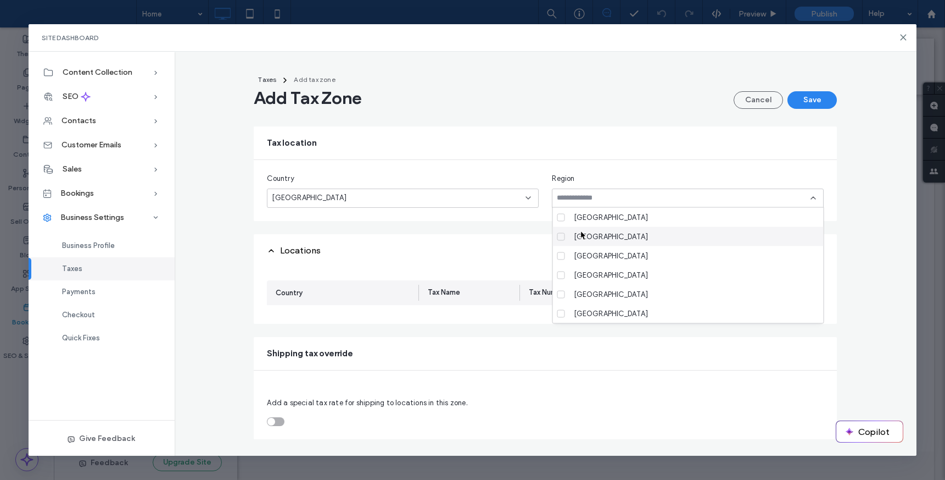
click at [580, 230] on div "New South Wales" at bounding box center [693, 236] width 246 height 19
click at [561, 237] on icon at bounding box center [561, 236] width 4 height 3
click at [563, 248] on label "Northern Territory" at bounding box center [687, 255] width 258 height 19
click at [564, 269] on label "Queensland" at bounding box center [687, 274] width 258 height 19
click at [564, 288] on label "South Australia" at bounding box center [687, 294] width 258 height 19
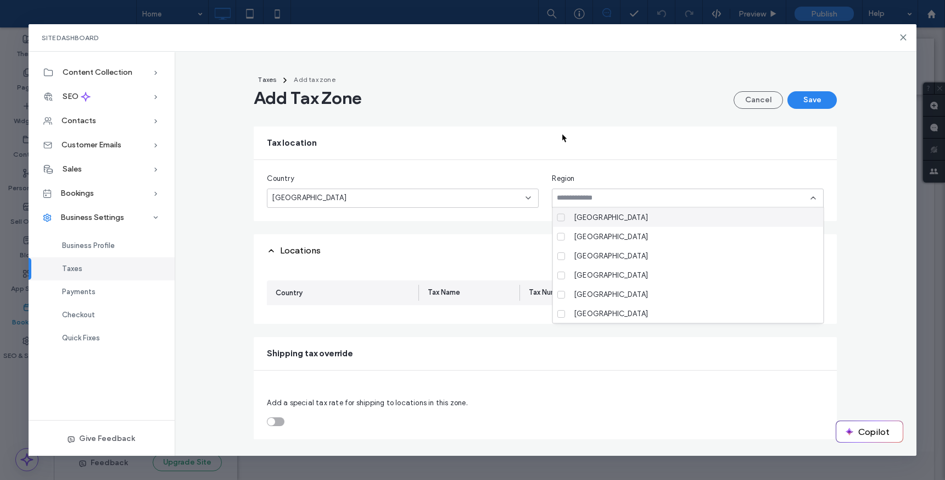
click at [561, 132] on div "Tax location" at bounding box center [545, 142] width 583 height 33
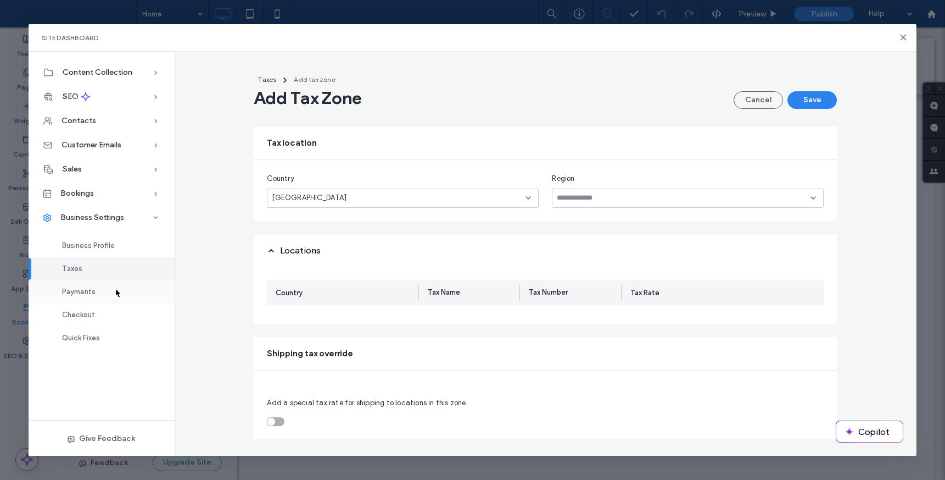
click at [115, 287] on div "Payments" at bounding box center [102, 291] width 146 height 23
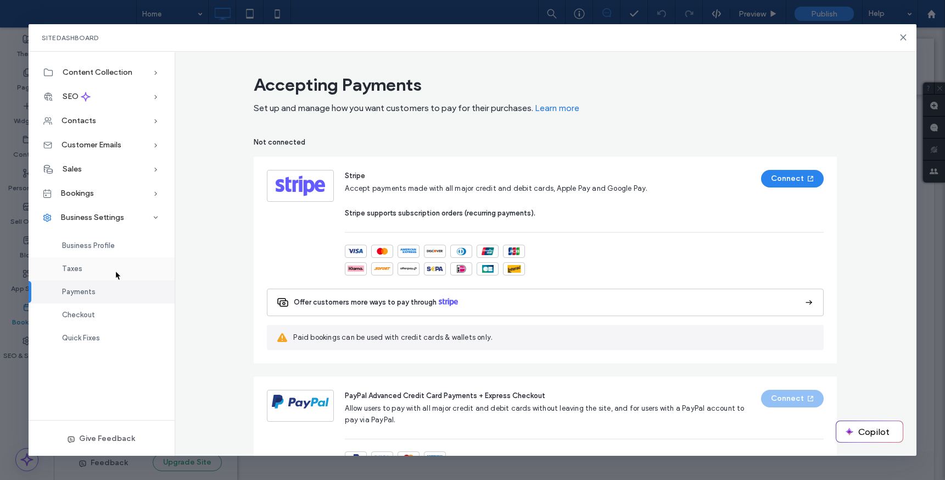
click at [115, 269] on div "Taxes" at bounding box center [102, 268] width 146 height 23
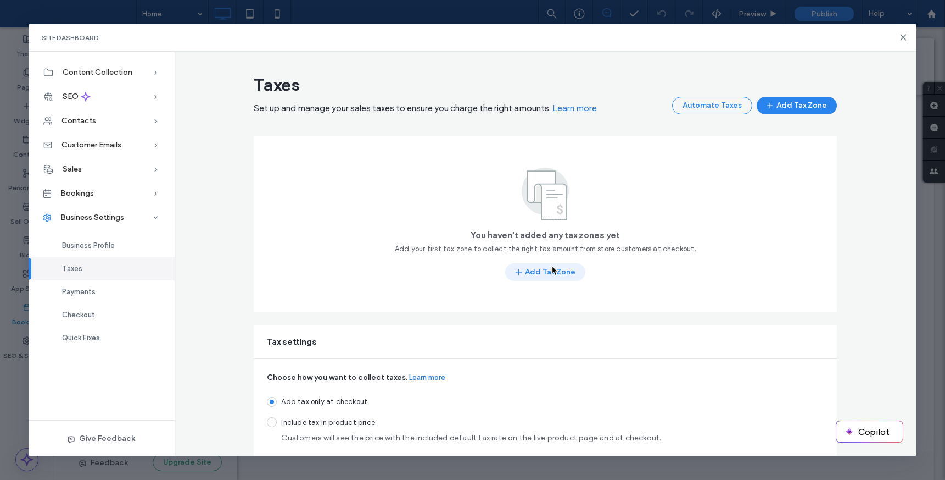
click at [552, 265] on button "Add Tax Zone" at bounding box center [545, 272] width 80 height 18
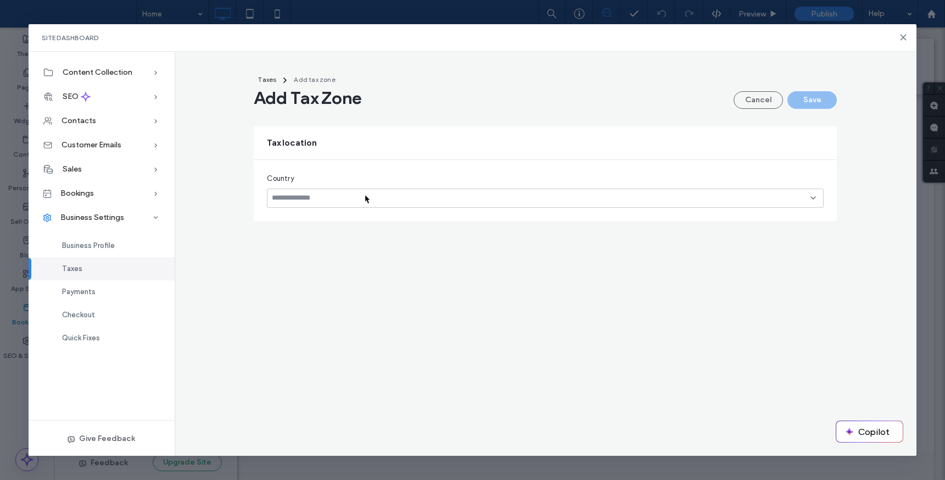
click at [364, 193] on input at bounding box center [541, 197] width 539 height 9
type input "****"
click at [336, 217] on div "Canada" at bounding box center [546, 217] width 556 height 19
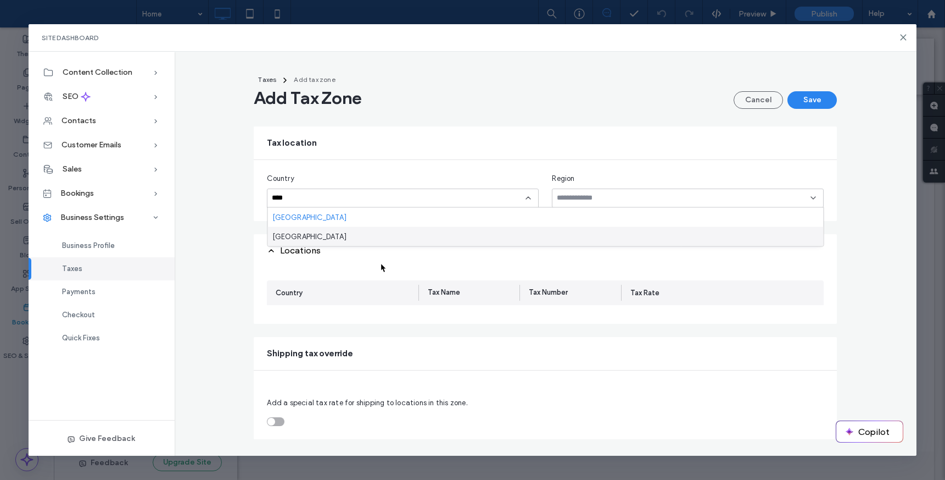
click at [380, 262] on div "Locations" at bounding box center [545, 250] width 583 height 33
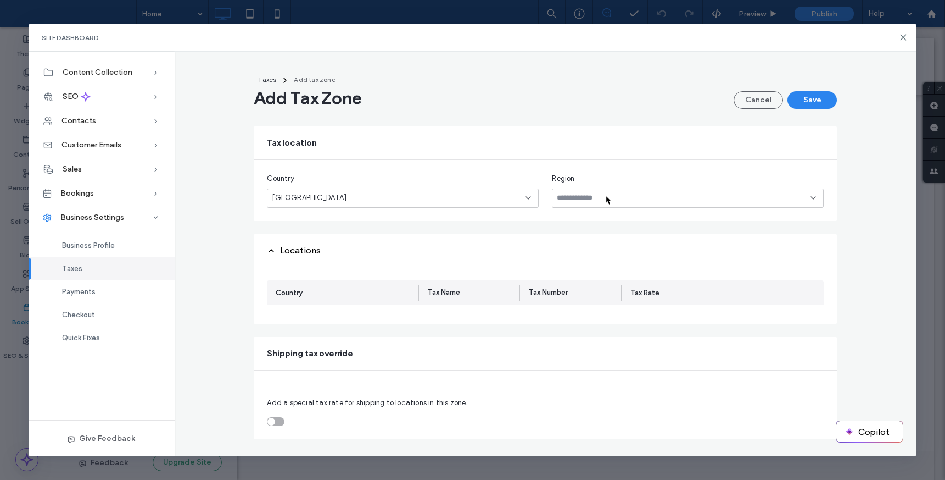
click at [605, 194] on input at bounding box center [684, 197] width 254 height 9
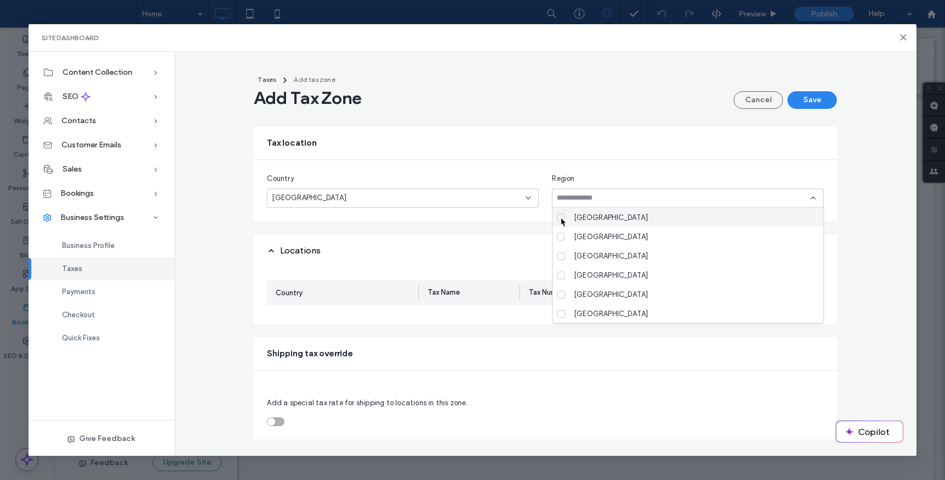
click at [560, 216] on icon at bounding box center [561, 216] width 4 height 3
click at [563, 237] on icon at bounding box center [561, 236] width 4 height 3
click at [563, 263] on label "Manitoba" at bounding box center [687, 255] width 258 height 19
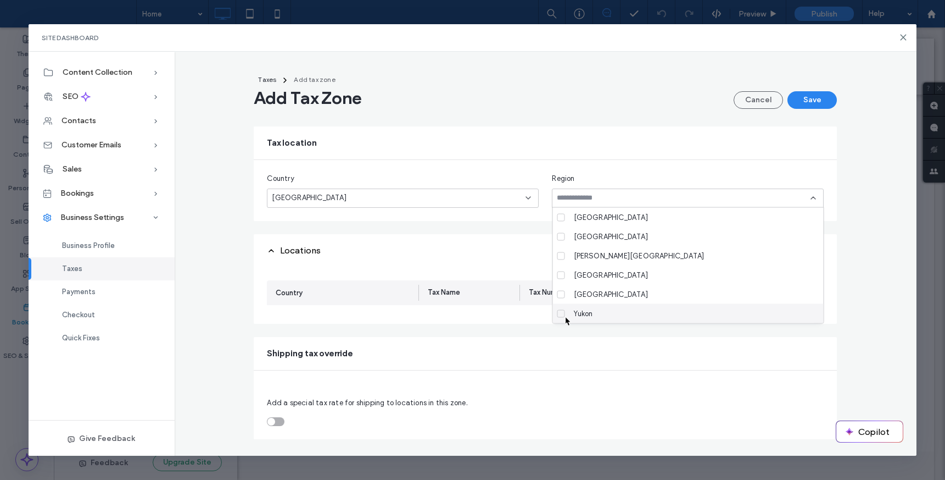
click at [565, 315] on span at bounding box center [562, 313] width 8 height 8
click at [565, 295] on span at bounding box center [562, 294] width 8 height 8
click at [564, 276] on span at bounding box center [562, 275] width 8 height 8
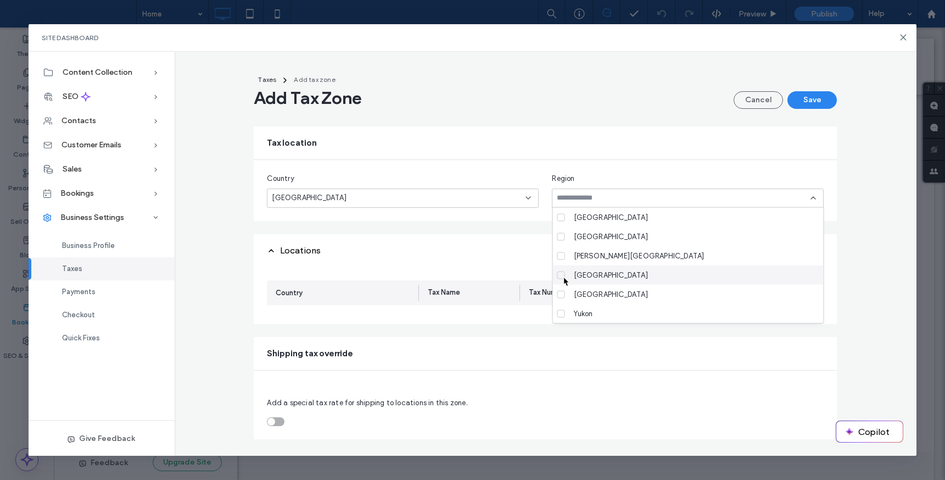
click at [563, 276] on icon at bounding box center [561, 274] width 4 height 3
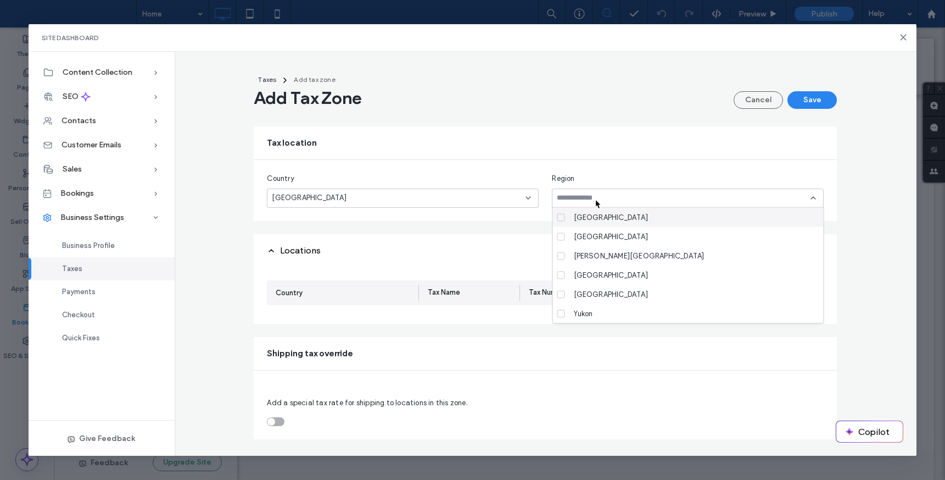
click at [595, 198] on input at bounding box center [684, 197] width 254 height 9
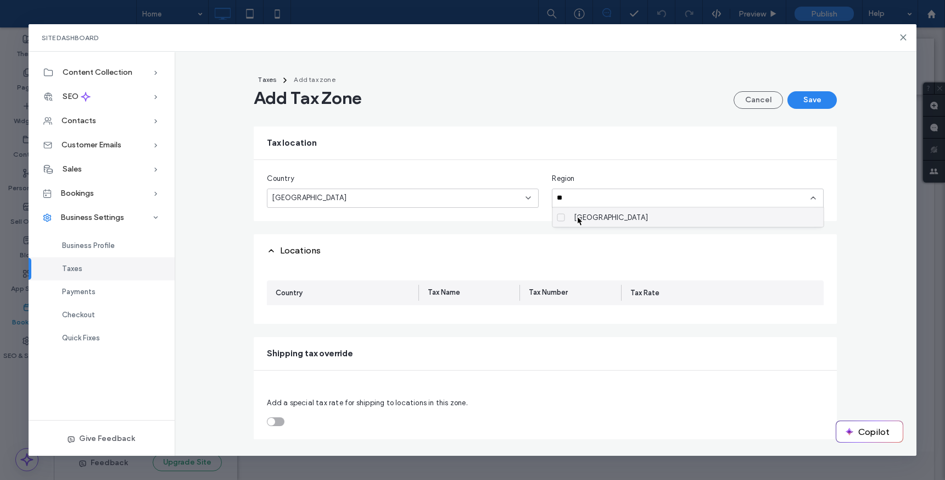
type input "**"
click at [576, 216] on span "Québec" at bounding box center [611, 217] width 74 height 11
click at [331, 310] on div "Country Tax Name Tax Number Tax Rate" at bounding box center [545, 295] width 583 height 57
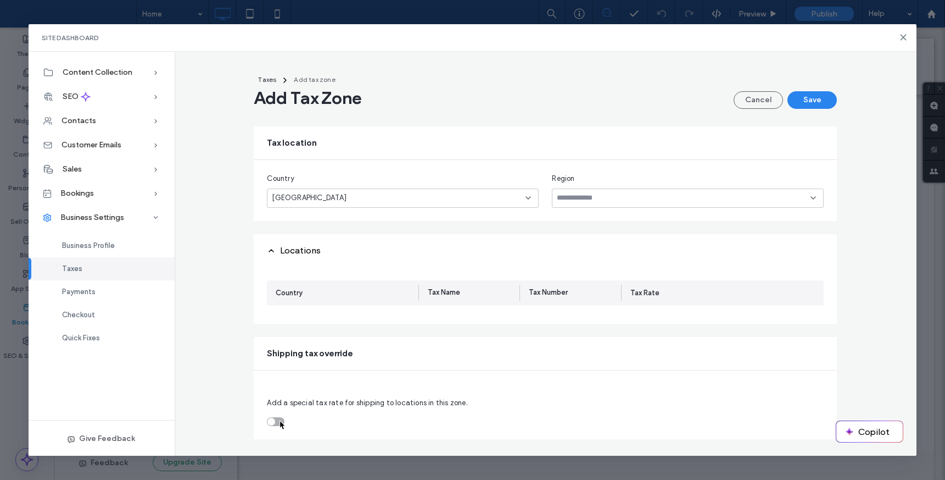
click at [279, 419] on div "toggle" at bounding box center [276, 421] width 18 height 9
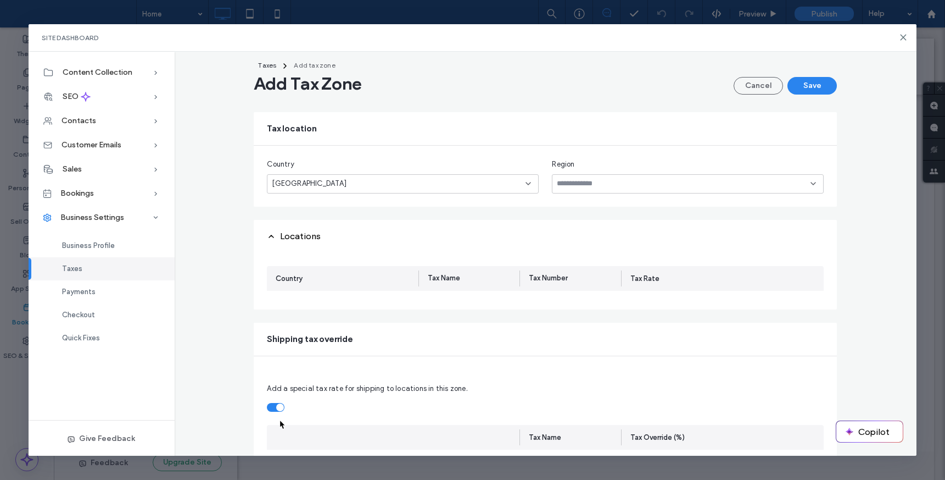
scroll to position [3, 0]
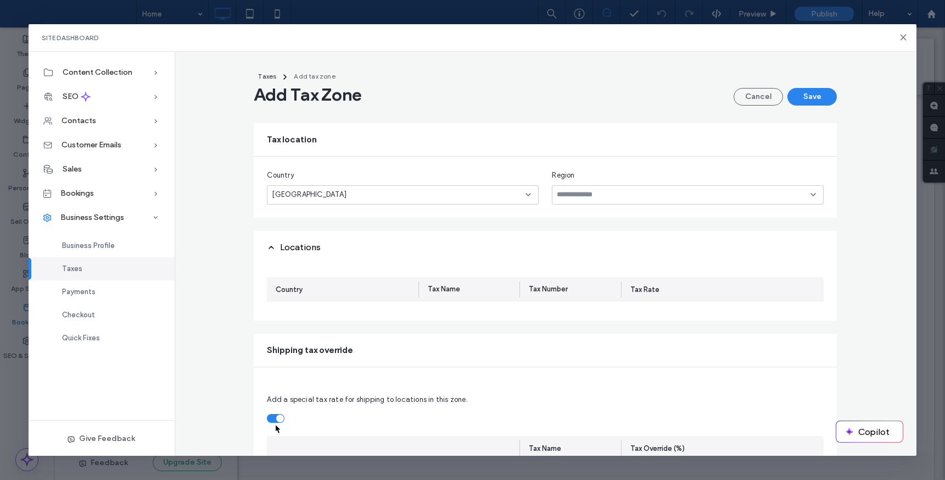
click at [275, 423] on div "Add a special tax rate for shipping to locations in this zone. Tax Name Tax Ove…" at bounding box center [545, 423] width 583 height 112
click at [320, 192] on div "Canada" at bounding box center [396, 194] width 249 height 11
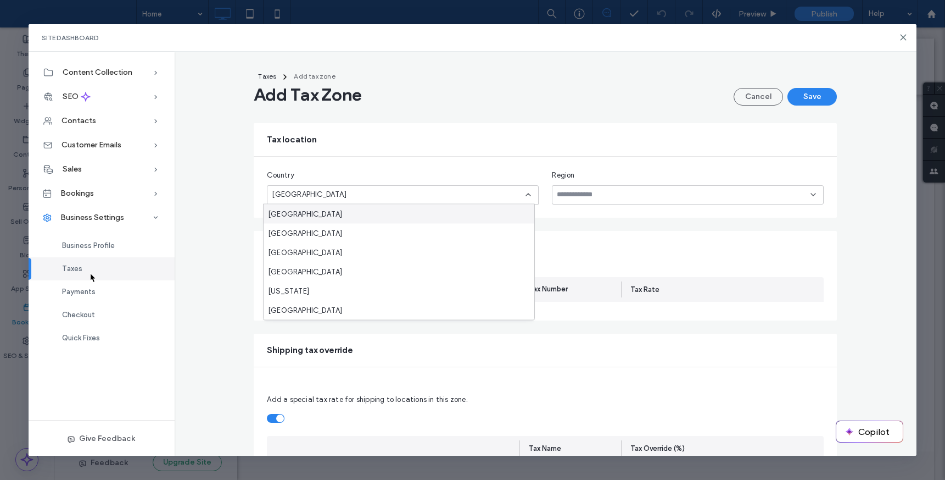
click at [90, 268] on div "Taxes" at bounding box center [102, 268] width 146 height 23
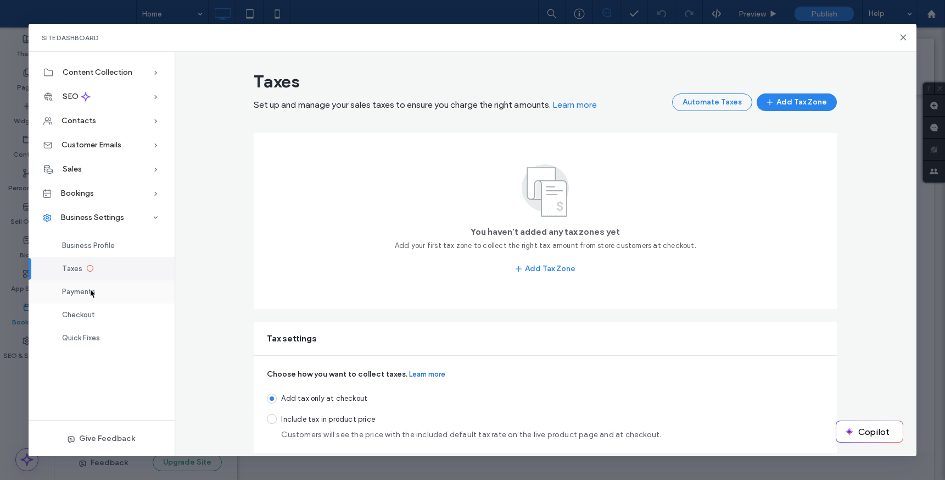
click at [90, 288] on span "Payments" at bounding box center [79, 291] width 34 height 8
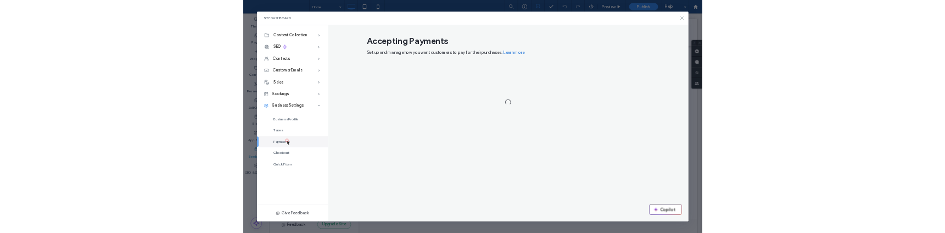
scroll to position [0, 0]
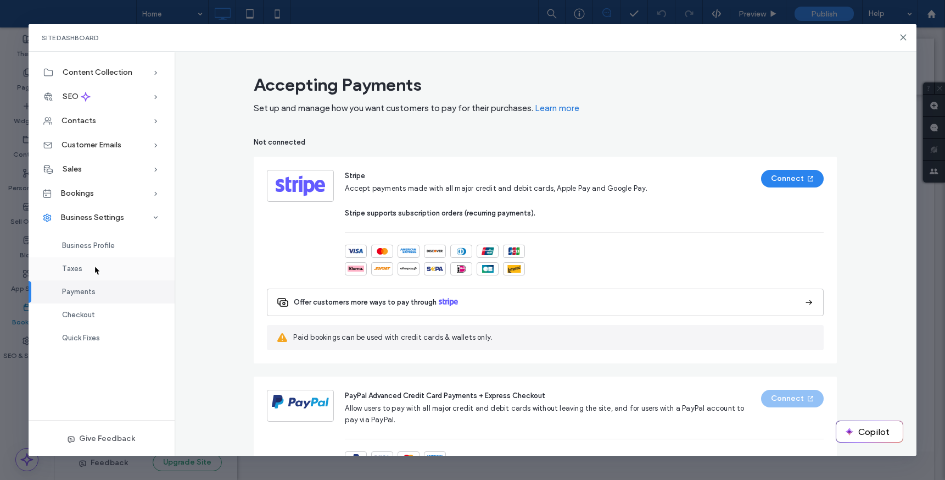
click at [94, 265] on div "Taxes" at bounding box center [102, 268] width 146 height 23
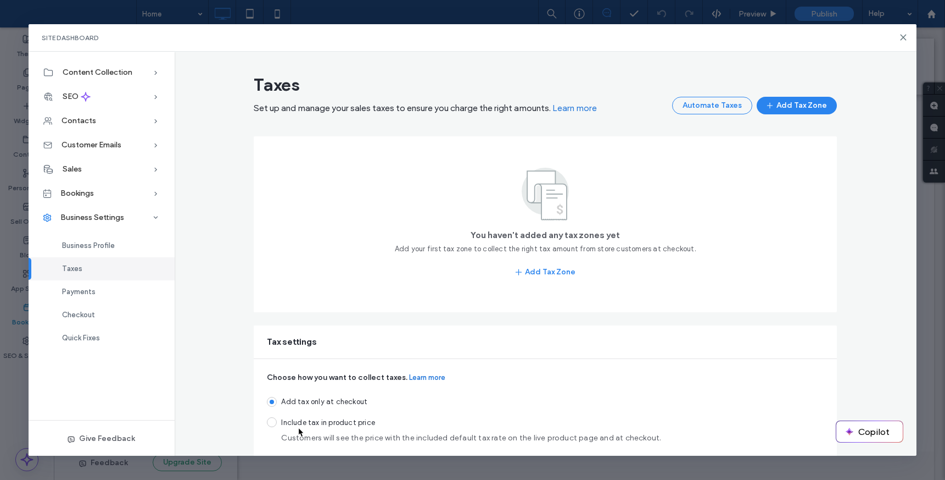
click at [297, 426] on span "Include tax in product price" at bounding box center [471, 422] width 380 height 11
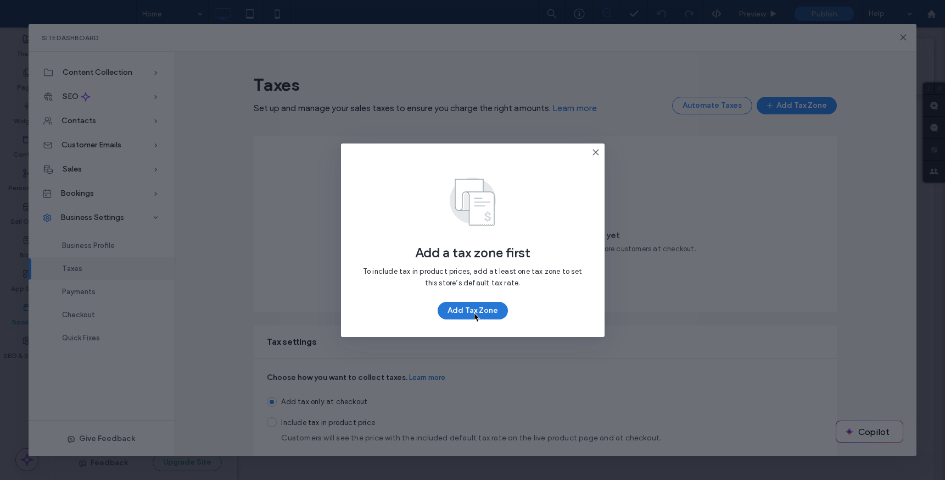
click at [474, 309] on button "Add Tax Zone" at bounding box center [473, 311] width 70 height 18
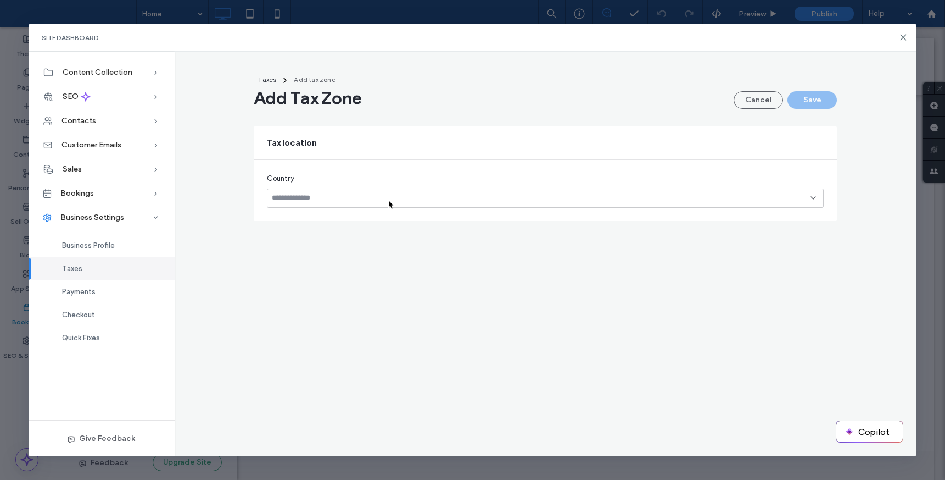
click at [388, 198] on input at bounding box center [541, 197] width 539 height 9
type input "******"
click at [374, 222] on div "Israel" at bounding box center [546, 217] width 556 height 19
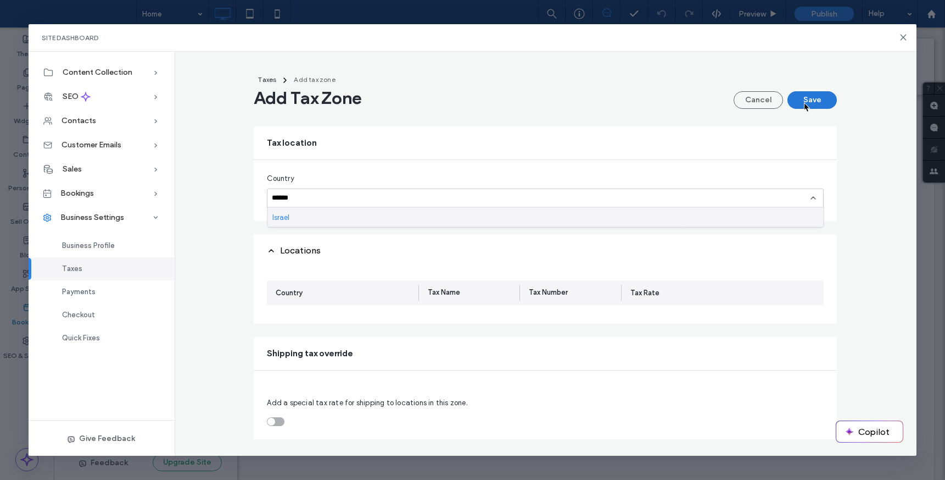
click at [804, 102] on button "Save" at bounding box center [812, 100] width 49 height 18
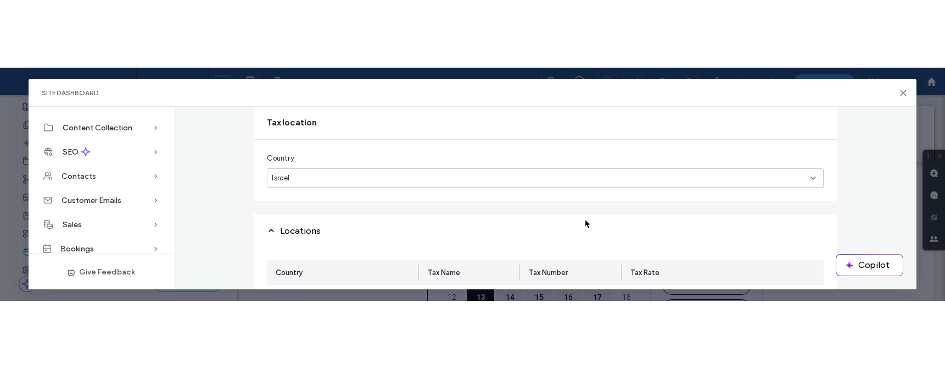
scroll to position [85, 0]
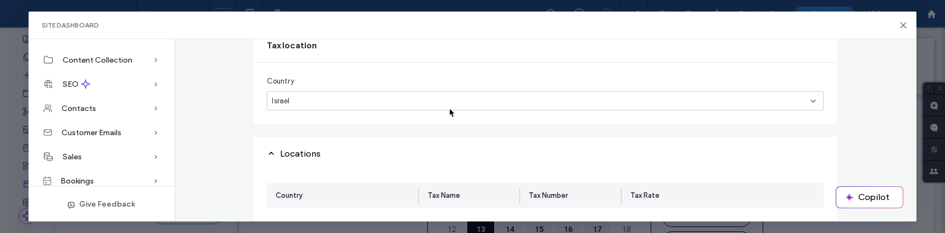
click at [449, 107] on div "Israel" at bounding box center [545, 100] width 557 height 19
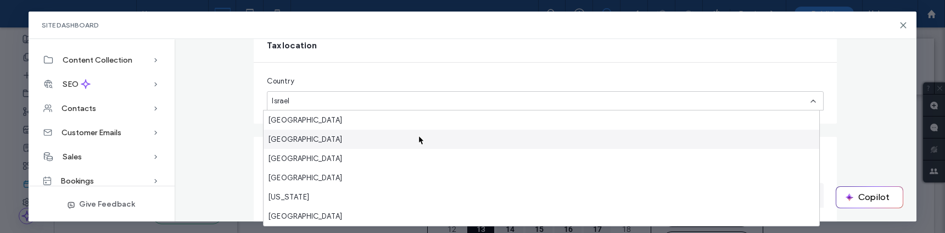
click at [418, 135] on div "Åland" at bounding box center [542, 139] width 556 height 19
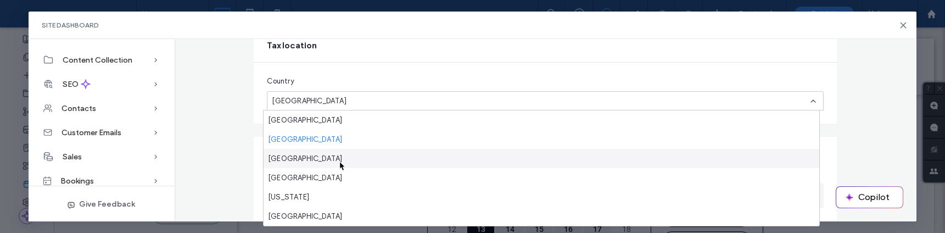
click at [339, 160] on div "Albania" at bounding box center [542, 158] width 556 height 19
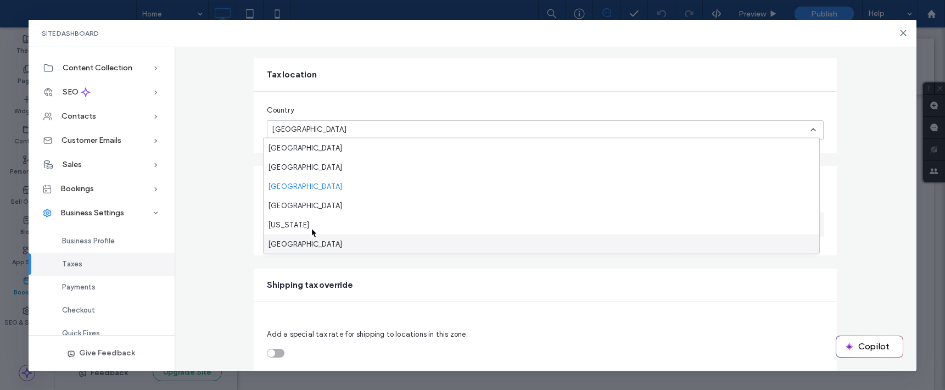
scroll to position [64, 0]
click at [274, 351] on div "toggle" at bounding box center [276, 353] width 18 height 9
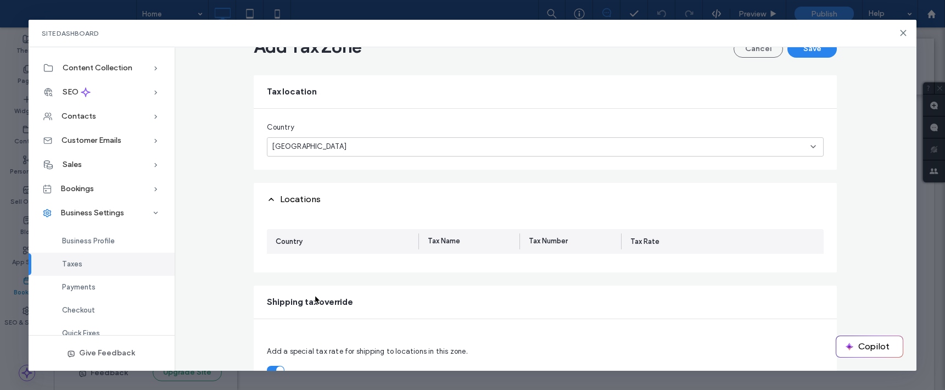
scroll to position [0, 0]
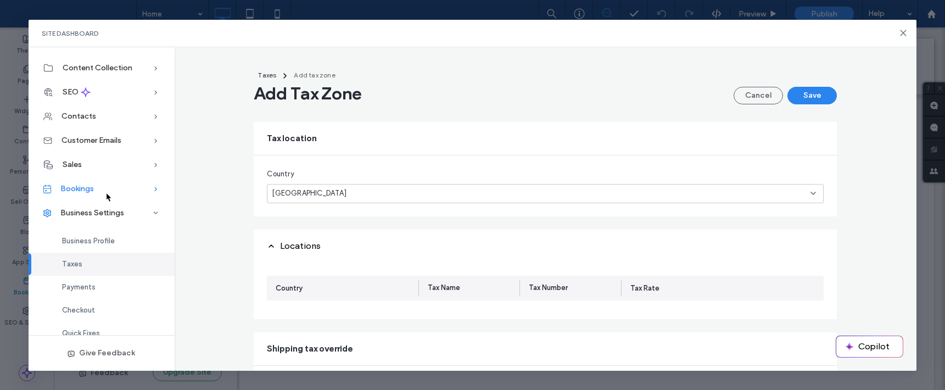
click at [105, 192] on div "Bookings" at bounding box center [102, 189] width 146 height 24
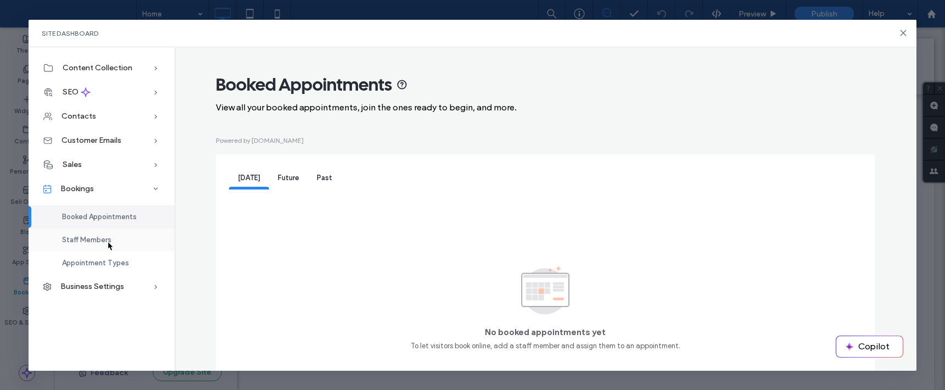
click at [107, 241] on span "Staff Members" at bounding box center [86, 240] width 49 height 8
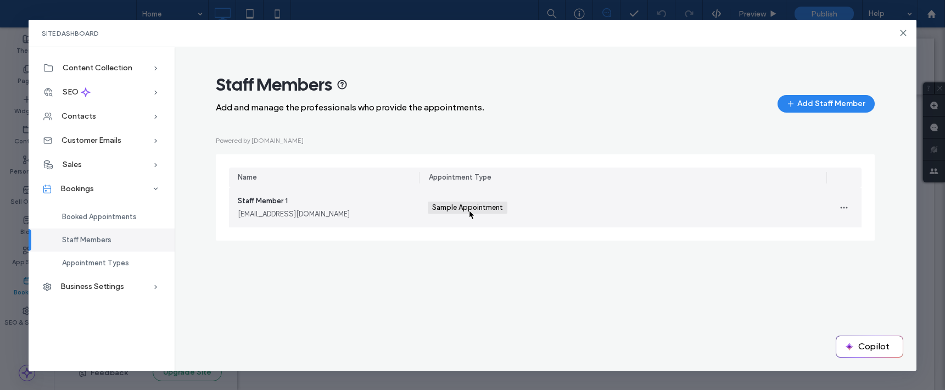
click at [469, 209] on span "Sample Appointment" at bounding box center [468, 207] width 73 height 9
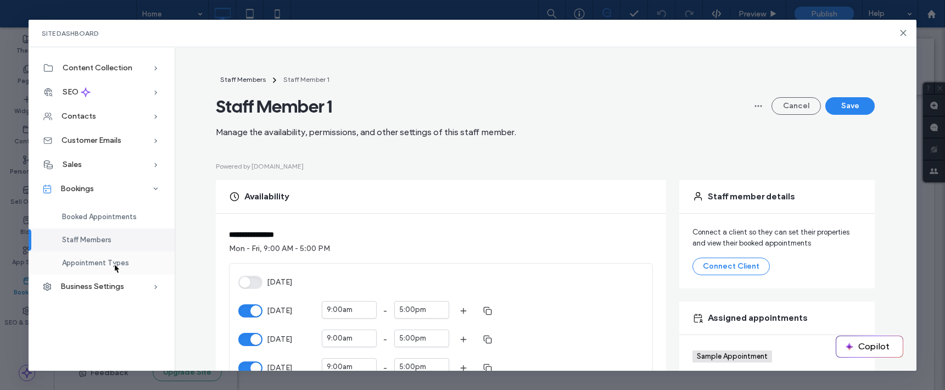
click at [114, 264] on span "Appointment Types" at bounding box center [95, 263] width 67 height 8
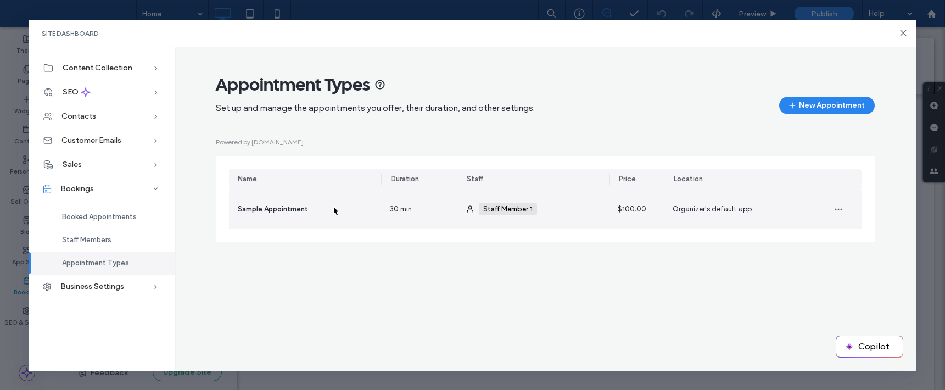
click at [333, 209] on div "Sample Appointment" at bounding box center [305, 210] width 152 height 40
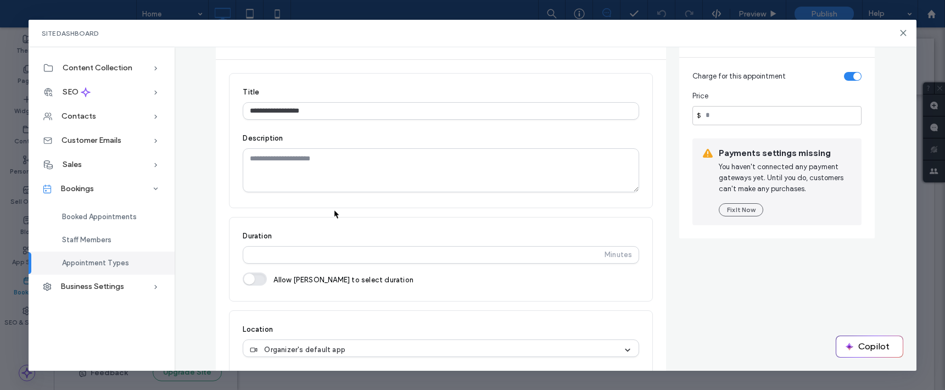
scroll to position [172, 0]
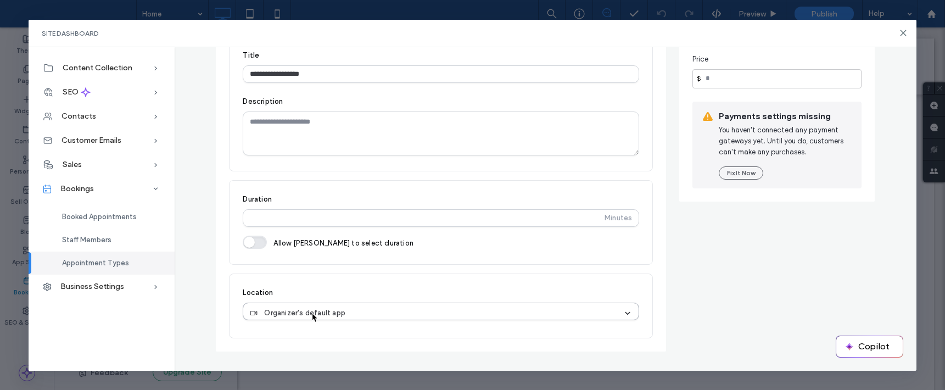
click at [311, 312] on span "Organizer's default app" at bounding box center [304, 313] width 81 height 11
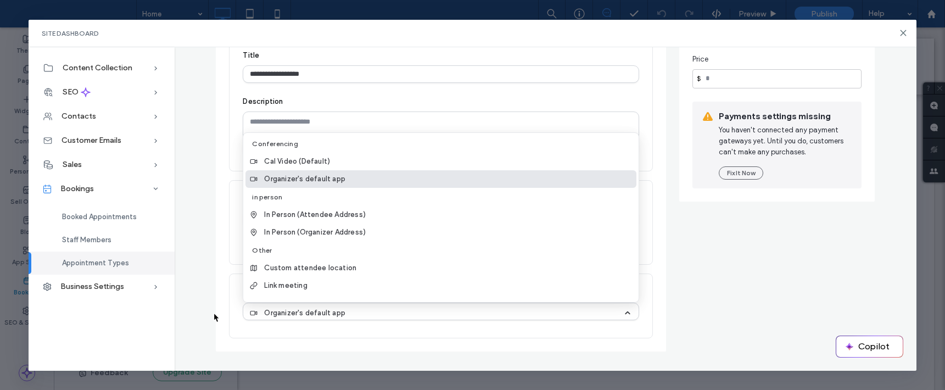
click at [216, 312] on div "**********" at bounding box center [441, 187] width 450 height 329
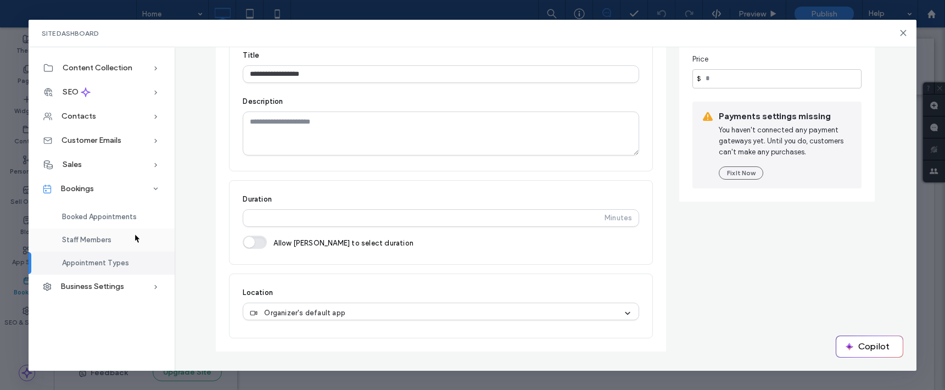
click at [134, 233] on div "Staff Members" at bounding box center [102, 240] width 146 height 23
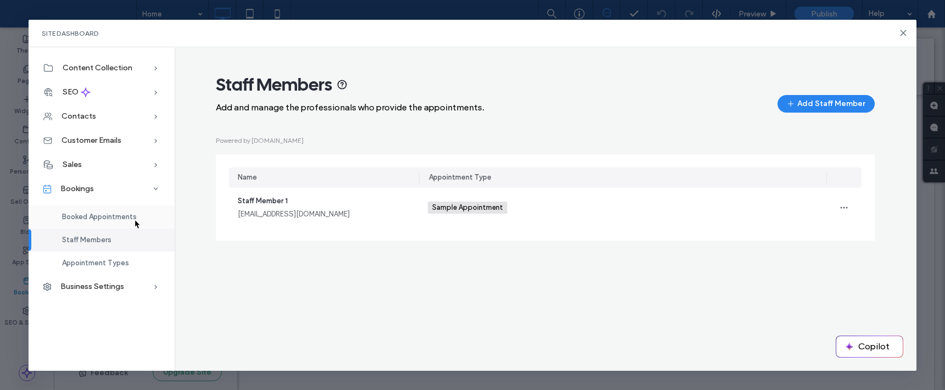
click at [134, 219] on span "Booked Appointments" at bounding box center [99, 217] width 75 height 8
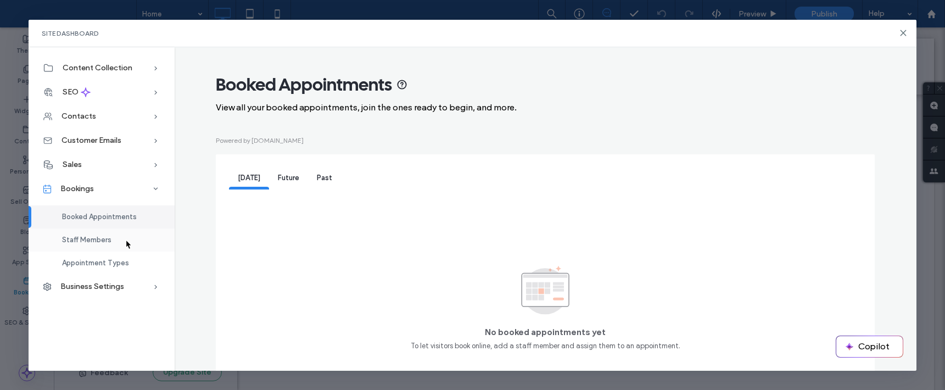
click at [125, 239] on div "Staff Members" at bounding box center [102, 240] width 146 height 23
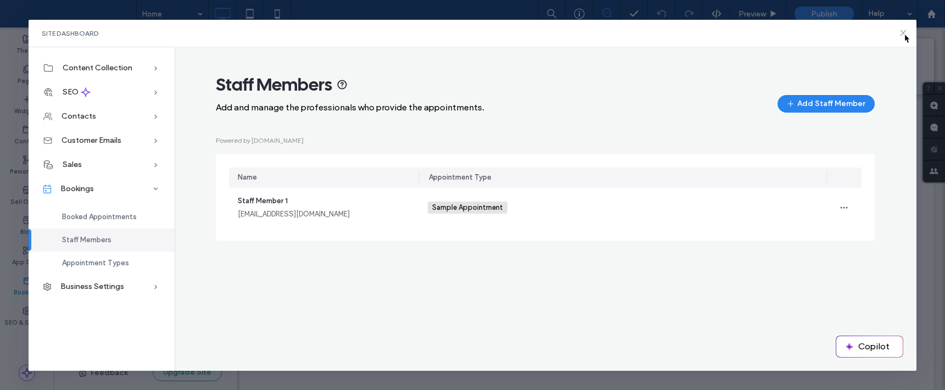
click at [904, 33] on use at bounding box center [903, 32] width 5 height 5
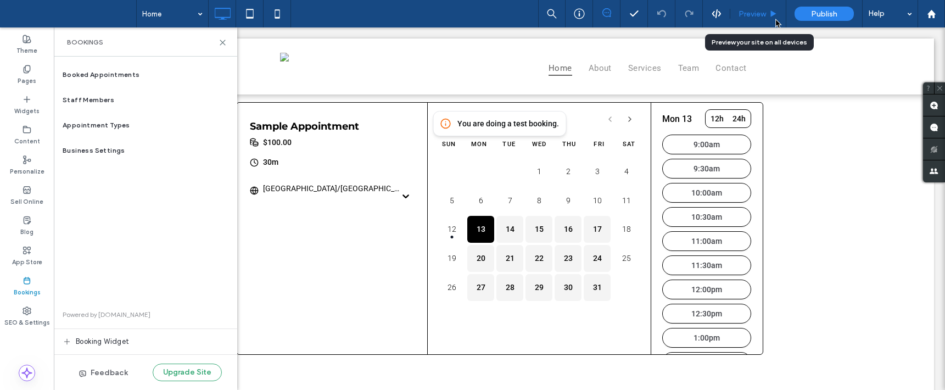
click at [774, 18] on div "Preview" at bounding box center [758, 13] width 55 height 9
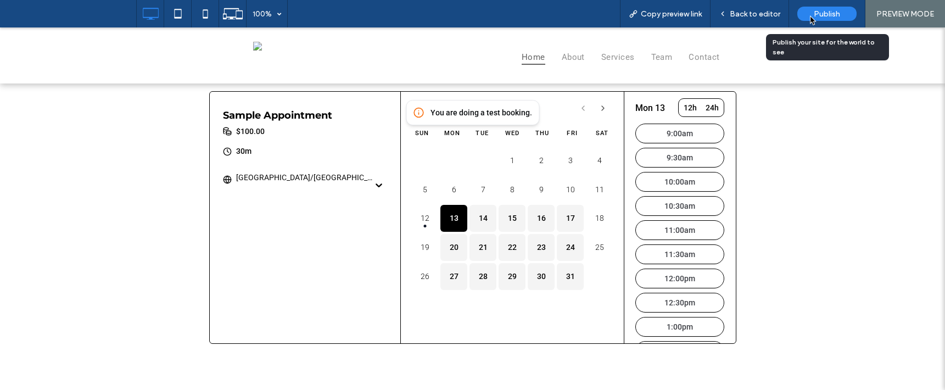
click at [810, 15] on div "Publish" at bounding box center [827, 14] width 59 height 14
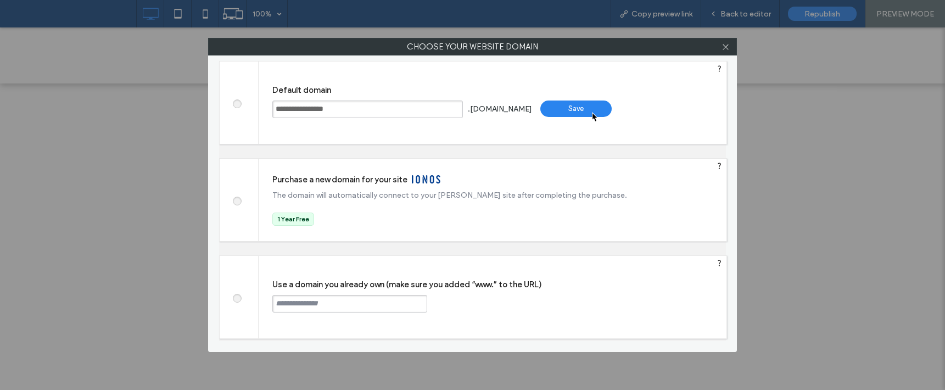
click at [592, 112] on div "Save" at bounding box center [576, 109] width 71 height 16
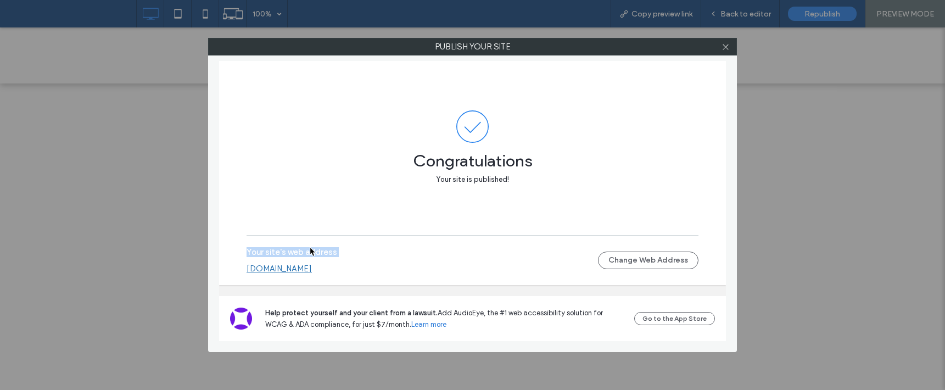
drag, startPoint x: 416, startPoint y: 269, endPoint x: 328, endPoint y: 226, distance: 97.5
click at [328, 226] on div "Congratulations Your site is published! Your site's web address paid-booking-fl…" at bounding box center [472, 173] width 507 height 224
click at [412, 256] on div "Your site's web address paid-booking-flow.multiscreen.d1test.biz" at bounding box center [423, 260] width 352 height 26
drag, startPoint x: 405, startPoint y: 271, endPoint x: 243, endPoint y: 270, distance: 162.6
click at [243, 270] on div "Congratulations Your site is published! Your site's web address paid-booking-fl…" at bounding box center [472, 173] width 507 height 224
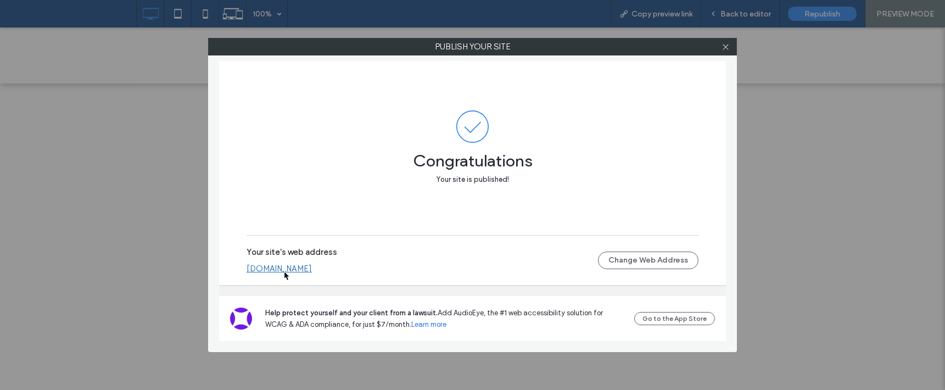
drag, startPoint x: 244, startPoint y: 270, endPoint x: 327, endPoint y: 272, distance: 83.5
click at [326, 271] on div "Congratulations Your site is published! Your site's web address paid-booking-fl…" at bounding box center [472, 173] width 507 height 224
click at [355, 248] on div "Your site's web address paid-booking-flow.multiscreen.d1test.biz" at bounding box center [423, 260] width 352 height 26
click at [344, 194] on div "Congratulations Your site is published!" at bounding box center [473, 148] width 452 height 174
click at [343, 194] on div "Congratulations Your site is published!" at bounding box center [473, 148] width 452 height 174
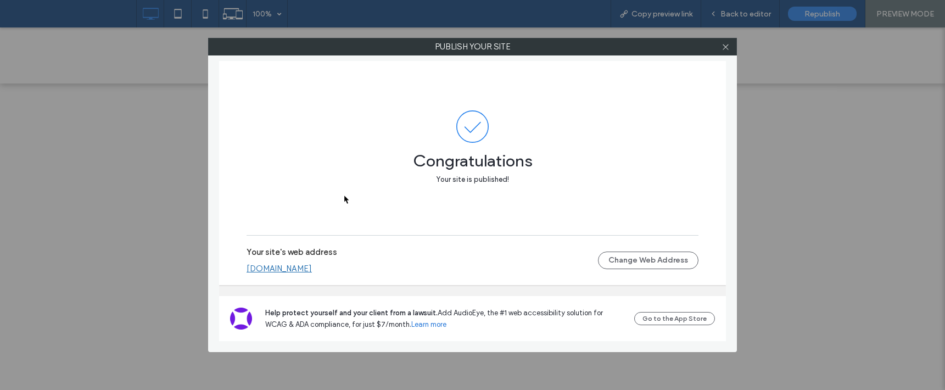
click at [343, 194] on div "Congratulations Your site is published!" at bounding box center [473, 148] width 452 height 174
click at [284, 184] on div "Congratulations Your site is published!" at bounding box center [473, 164] width 452 height 42
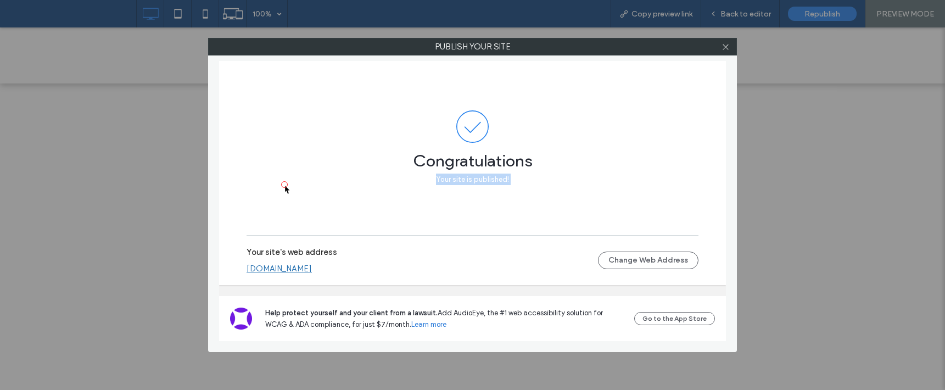
click at [284, 184] on div "Congratulations Your site is published!" at bounding box center [473, 164] width 452 height 42
drag, startPoint x: 402, startPoint y: 268, endPoint x: 325, endPoint y: 267, distance: 77.5
click at [325, 267] on div "paid-booking-flow.multiscreen.d1test.biz" at bounding box center [423, 269] width 352 height 10
click at [728, 48] on icon at bounding box center [726, 47] width 8 height 8
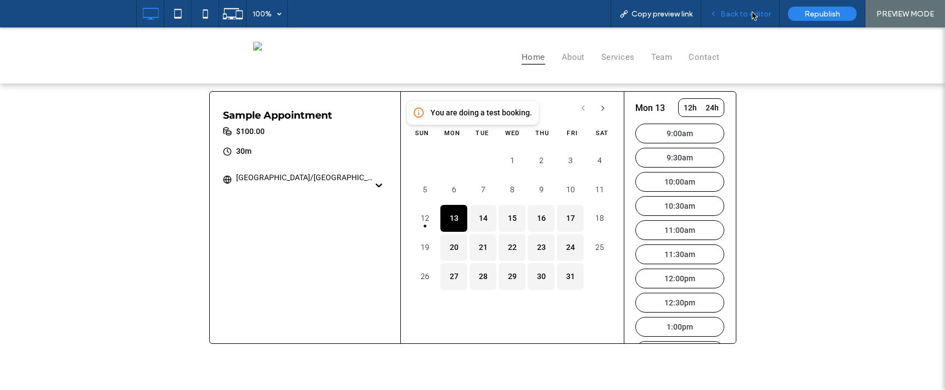
click at [748, 11] on span "Back to editor" at bounding box center [746, 13] width 51 height 9
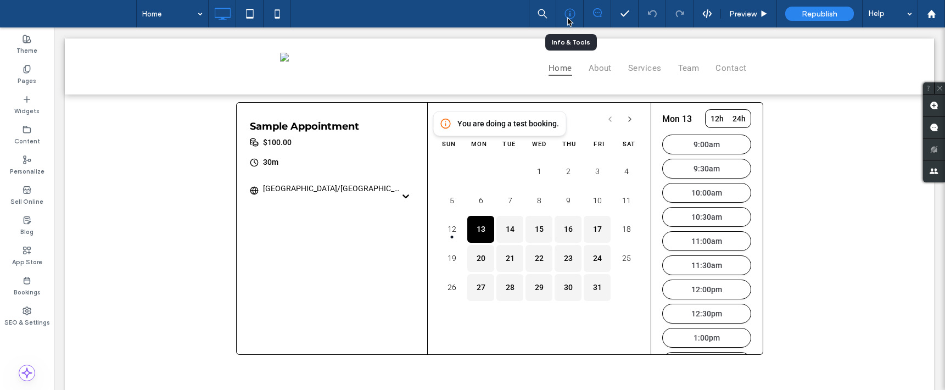
click at [567, 16] on icon at bounding box center [570, 13] width 11 height 11
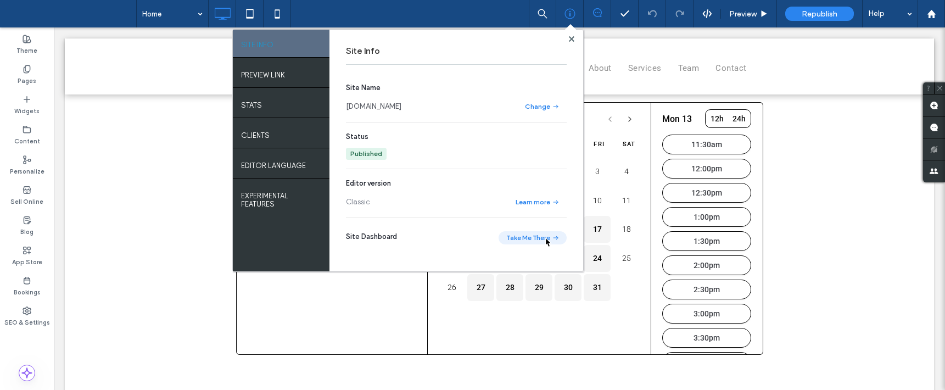
click at [545, 237] on button "Take Me There" at bounding box center [533, 237] width 68 height 13
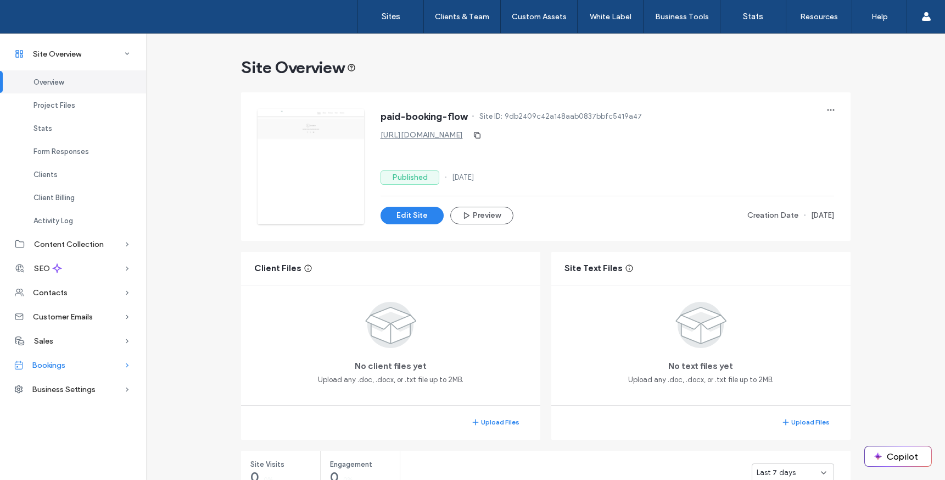
click at [91, 365] on div "Bookings" at bounding box center [73, 365] width 146 height 24
